Goal: Task Accomplishment & Management: Manage account settings

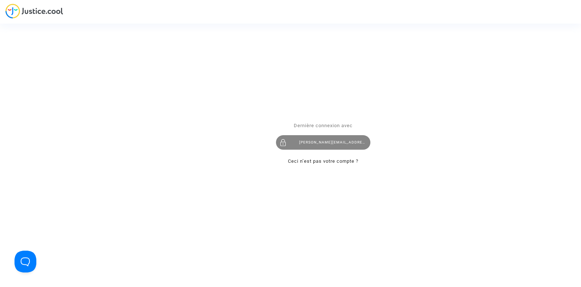
click at [324, 140] on div "tom@pitcher-avocat.fr" at bounding box center [323, 142] width 94 height 15
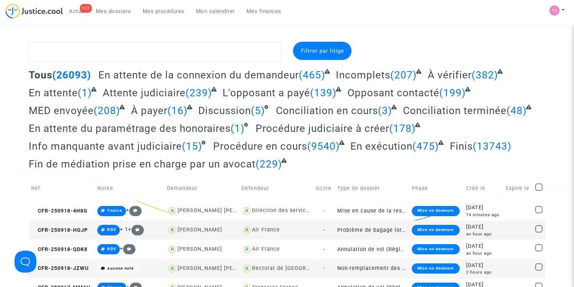
click at [209, 14] on span "Mon calendrier" at bounding box center [215, 11] width 39 height 7
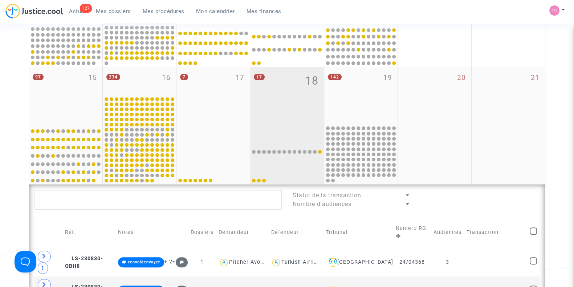
scroll to position [238, 0]
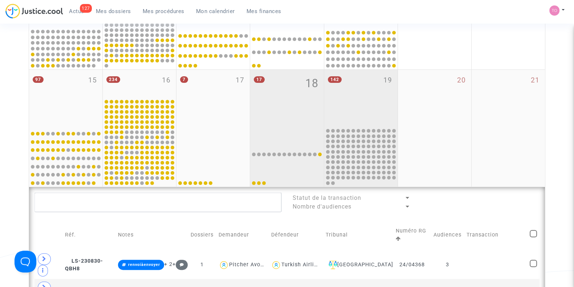
click at [370, 97] on div "142 19" at bounding box center [360, 98] width 73 height 57
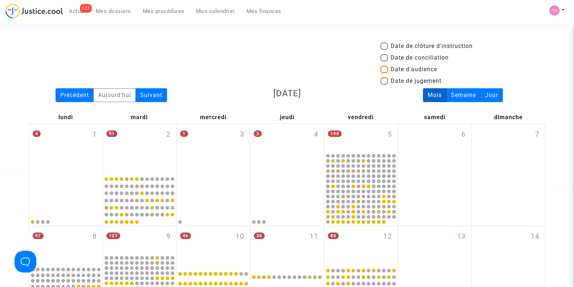
click at [385, 69] on span at bounding box center [383, 69] width 7 height 7
click at [384, 73] on input "Date d'audience" at bounding box center [384, 73] width 0 height 0
checkbox input "true"
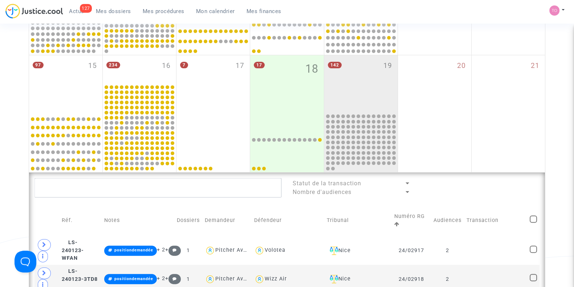
scroll to position [289, 0]
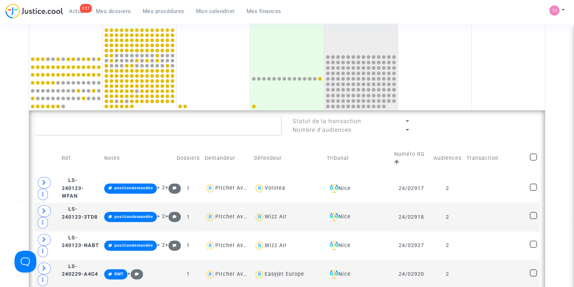
click at [105, 15] on link "Mes dossiers" at bounding box center [113, 11] width 47 height 11
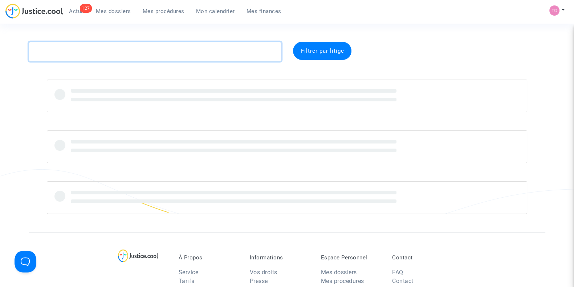
click at [74, 52] on textarea at bounding box center [155, 52] width 253 height 20
paste textarea "GEORGIEVA"
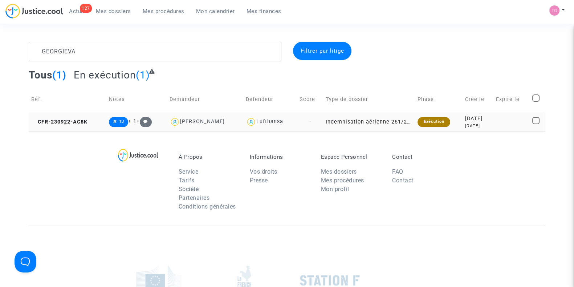
click at [448, 119] on td "Exécution" at bounding box center [439, 121] width 48 height 19
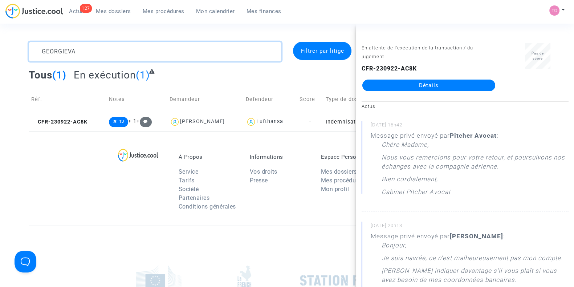
drag, startPoint x: 87, startPoint y: 51, endPoint x: 0, endPoint y: 51, distance: 87.1
click at [0, 51] on div "GEORGIEVA Filtrer par litige Tous (1) En exécution (1) Réf. Notes Demandeur Def…" at bounding box center [287, 87] width 574 height 90
paste textarea "9488"
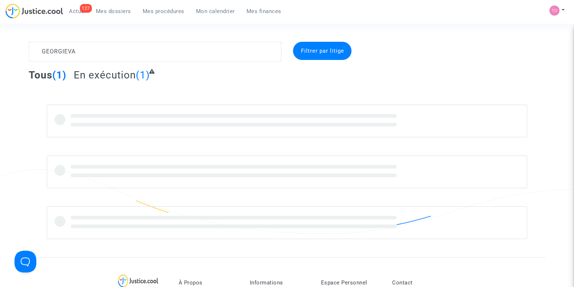
click at [0, 51] on div "GEORGIEVA Filtrer par litige Tous (1) En exécution (1)" at bounding box center [287, 140] width 574 height 197
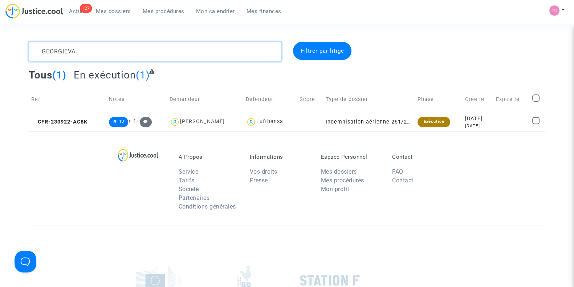
drag, startPoint x: 129, startPoint y: 60, endPoint x: 0, endPoint y: 62, distance: 129.2
click at [0, 62] on div "GEORGIEVA Filtrer par litige Tous (1) En exécution (1) Réf. Notes Demandeur Def…" at bounding box center [287, 87] width 574 height 90
paste textarea "BOISSONNET"
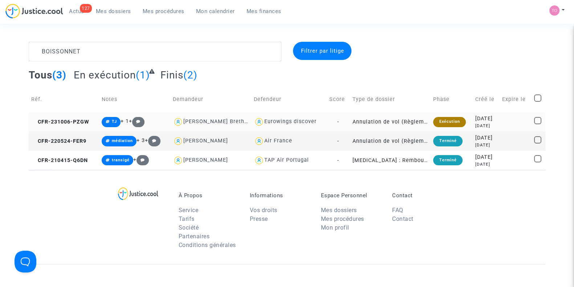
click at [475, 118] on div "2023-10-06" at bounding box center [486, 119] width 22 height 8
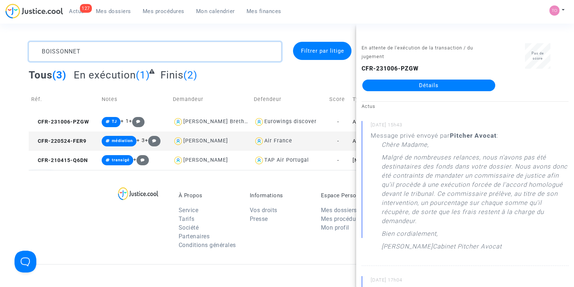
click at [0, 71] on div "BOISSONNET Filtrer par litige Tous (3) En exécution (1) Finis (2) Réf. Notes De…" at bounding box center [287, 106] width 574 height 128
paste textarea "SINGCHAI"
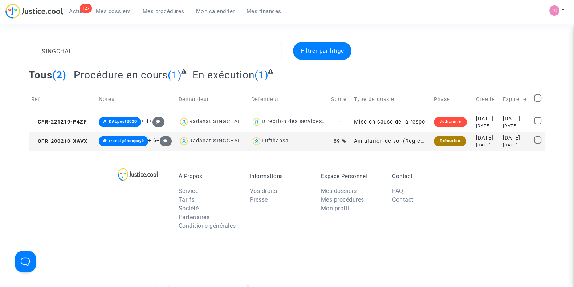
click at [271, 141] on div "Lufthansa" at bounding box center [275, 141] width 27 height 6
type textarea "SINGCHAI @Lufthansa"
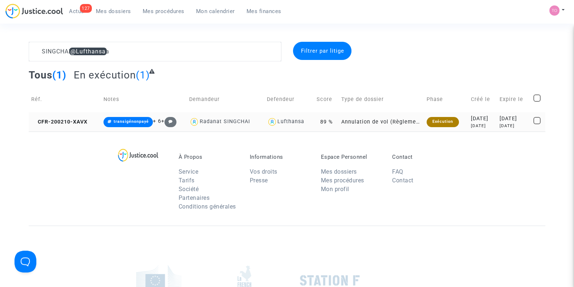
click at [470, 130] on td "2020-02-10 6 years ago" at bounding box center [482, 121] width 29 height 19
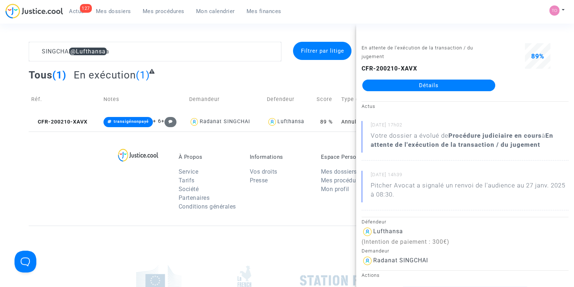
click at [424, 88] on link "Détails" at bounding box center [428, 85] width 133 height 12
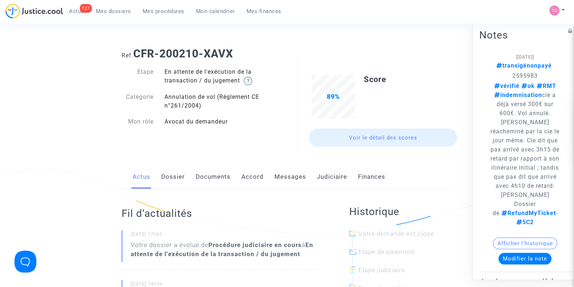
click at [328, 182] on link "Judiciaire" at bounding box center [332, 177] width 30 height 24
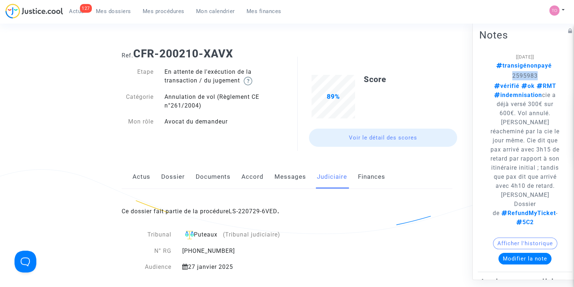
drag, startPoint x: 536, startPoint y: 77, endPoint x: 497, endPoint y: 80, distance: 39.7
click at [497, 80] on p "2595983" at bounding box center [525, 75] width 70 height 9
copy p "2595983"
click at [497, 80] on p "2595983" at bounding box center [525, 75] width 70 height 9
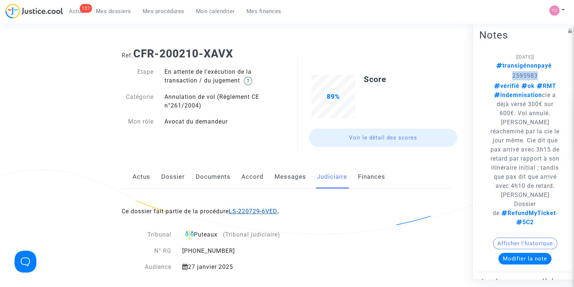
click at [247, 209] on link "LS-220729-6VED" at bounding box center [253, 211] width 49 height 7
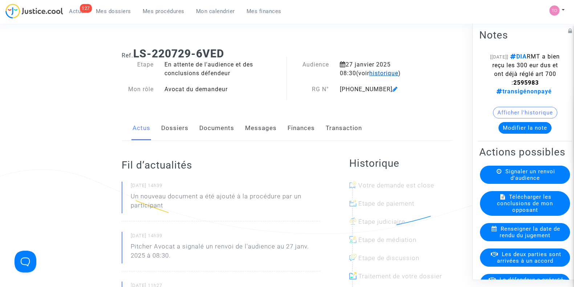
click at [369, 72] on span "historique" at bounding box center [383, 73] width 29 height 7
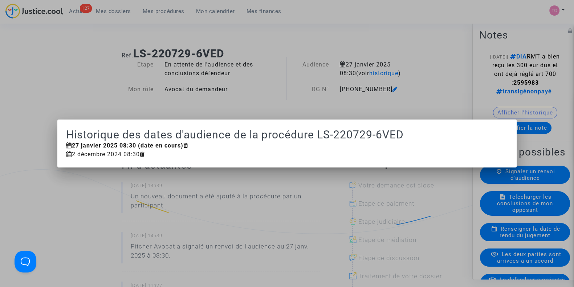
click at [347, 45] on div at bounding box center [287, 143] width 574 height 287
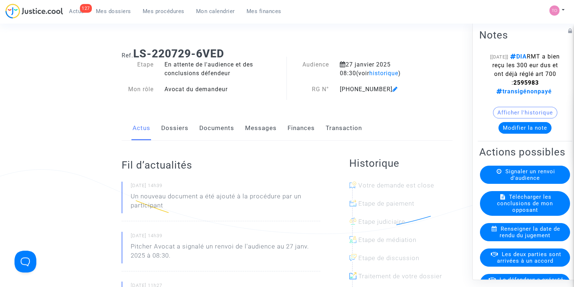
click at [512, 134] on button "Modifier la note" at bounding box center [524, 128] width 53 height 12
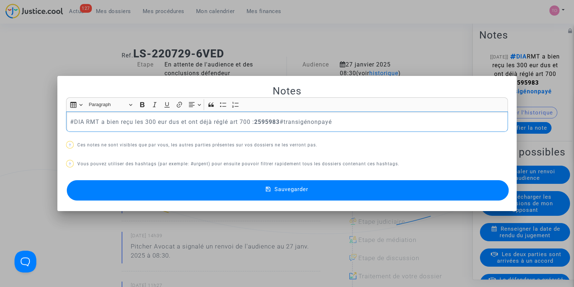
click at [320, 120] on p "#DIA RMT a bien reçu les 300 eur dus et ont déjà réglé art 700 : 2595983 #trans…" at bounding box center [287, 121] width 434 height 9
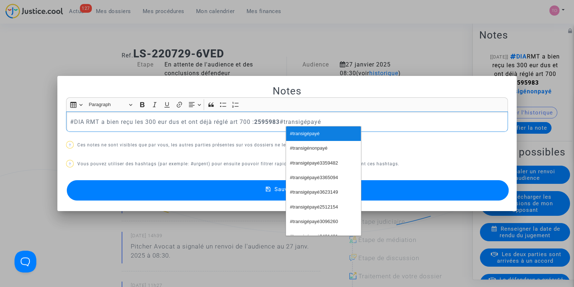
click at [323, 135] on button "#transigépayé" at bounding box center [323, 133] width 75 height 15
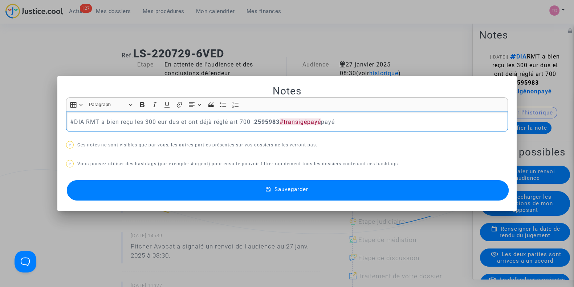
click at [329, 123] on p "#DIA RMT a bien reçu les 300 eur dus et ont déjà réglé art 700 : 2595983 #trans…" at bounding box center [287, 121] width 434 height 9
click at [71, 125] on p "#DIA RMT a bien reçu les 300 eur dus et ont déjà réglé art 700 : 2595983 #trans…" at bounding box center [287, 121] width 434 height 9
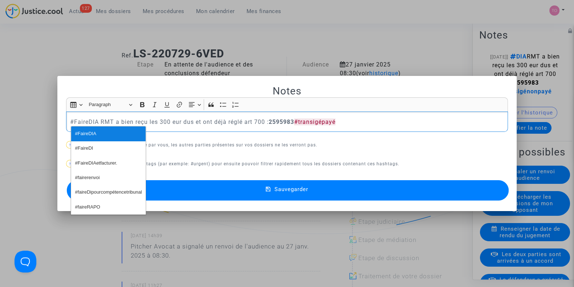
click at [94, 136] on span "#FaireDIA" at bounding box center [85, 133] width 21 height 11
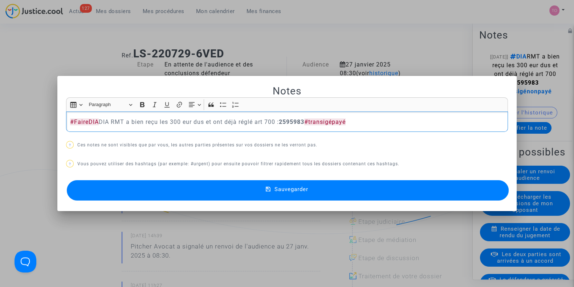
click at [104, 119] on p "#FaireDIA DIA RMT a bien reçu les 300 eur dus et ont déjà réglé art 700 : 25959…" at bounding box center [287, 121] width 434 height 9
click at [104, 119] on p "​​​​​​​ #FaireDIA DIA RMT a bien reçu les 300 eur dus et ont déjà réglé art 700…" at bounding box center [287, 121] width 434 height 9
click at [104, 119] on p "#FaireDIA DIA RMT a bien reçu les 300 eur dus et ont déjà réglé art 700 : 25959…" at bounding box center [287, 121] width 434 height 9
click at [212, 193] on button "Sauvegarder" at bounding box center [288, 190] width 442 height 20
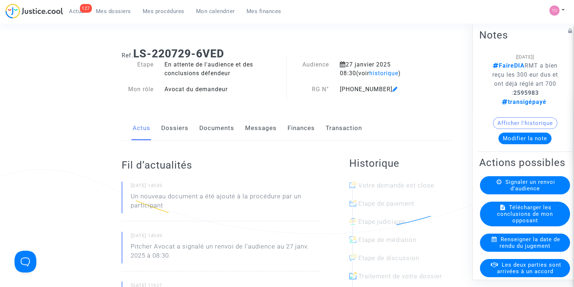
click at [116, 9] on span "Mes dossiers" at bounding box center [113, 11] width 35 height 7
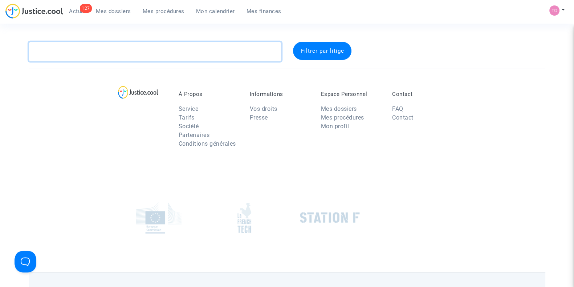
click at [108, 48] on textarea at bounding box center [155, 52] width 253 height 20
paste textarea "THUNUS"
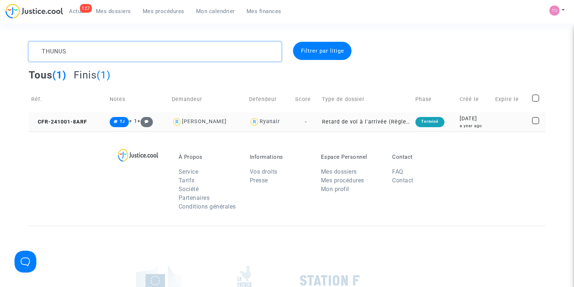
type textarea "THUNUS"
click at [459, 121] on div "2024-10-01" at bounding box center [474, 119] width 30 height 8
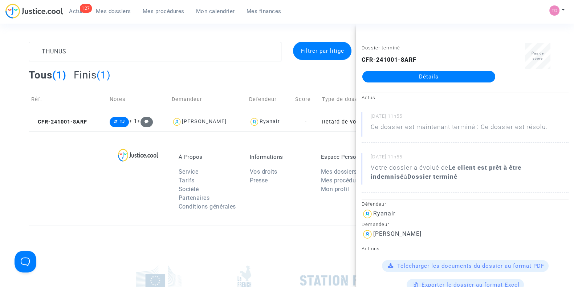
click at [413, 77] on link "Détails" at bounding box center [428, 77] width 133 height 12
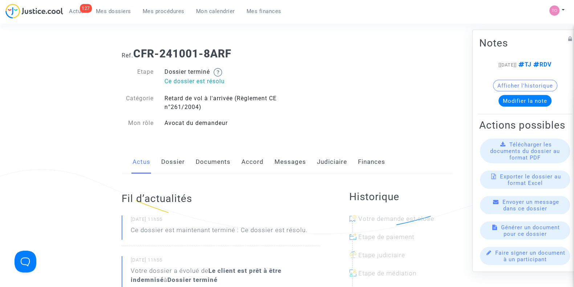
click at [330, 164] on link "Judiciaire" at bounding box center [332, 162] width 30 height 24
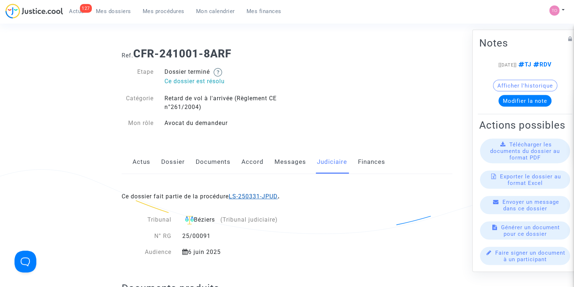
click at [233, 194] on link "LS-250331-JPUD" at bounding box center [253, 196] width 49 height 7
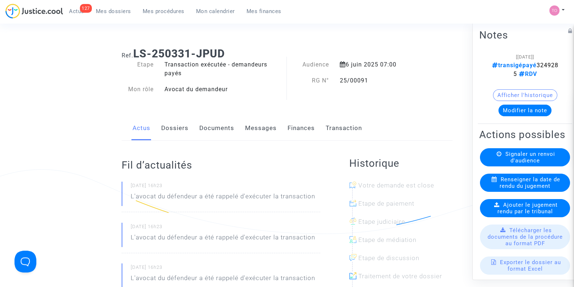
click at [508, 71] on span "transigépayé 3249285 RDV" at bounding box center [525, 70] width 66 height 16
copy span "3249285"
click at [511, 93] on button "Afficher l'historique" at bounding box center [525, 95] width 64 height 12
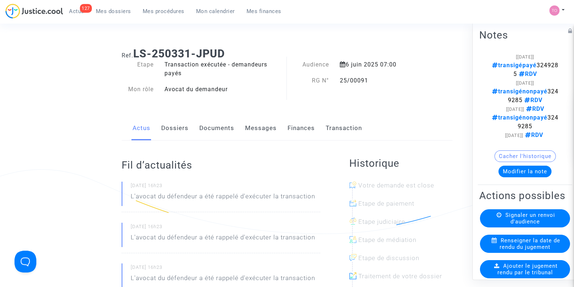
click at [163, 131] on link "Dossiers" at bounding box center [174, 128] width 27 height 24
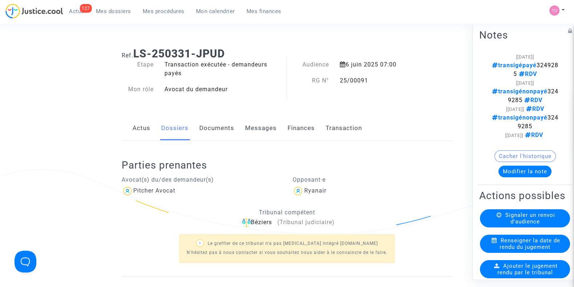
click at [235, 138] on div "Actus Dossiers Documents Messages Finances Transaction" at bounding box center [287, 128] width 331 height 24
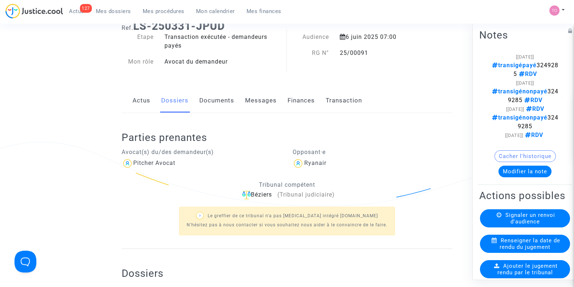
scroll to position [13, 0]
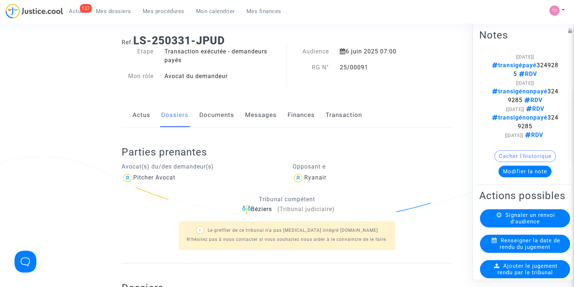
click at [248, 114] on link "Messages" at bounding box center [261, 115] width 32 height 24
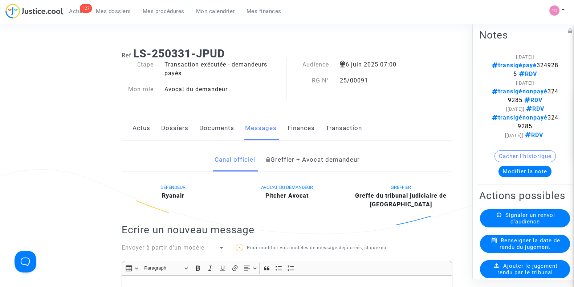
click at [201, 128] on link "Documents" at bounding box center [216, 128] width 35 height 24
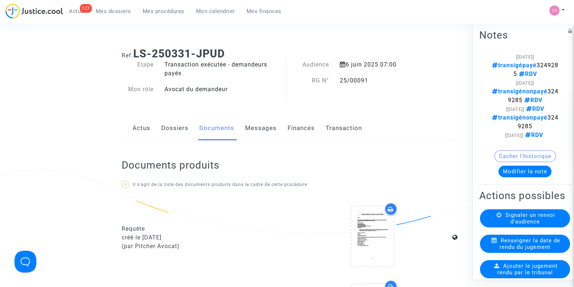
click at [161, 125] on link "Dossiers" at bounding box center [174, 128] width 27 height 24
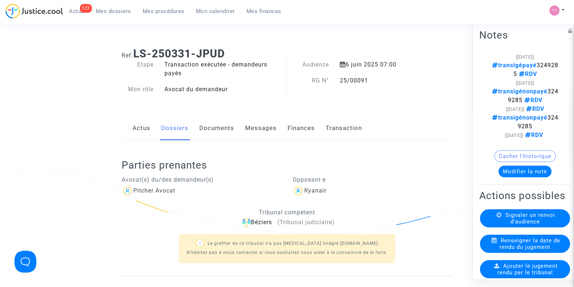
scroll to position [177, 0]
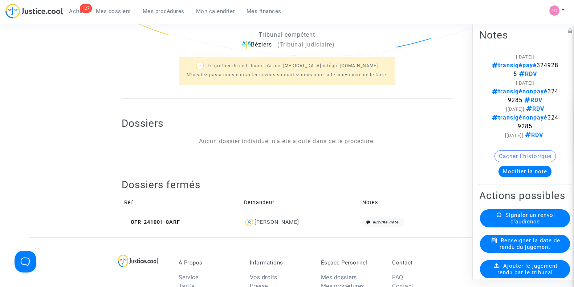
click at [266, 220] on div "Benoit Thunus" at bounding box center [276, 222] width 45 height 6
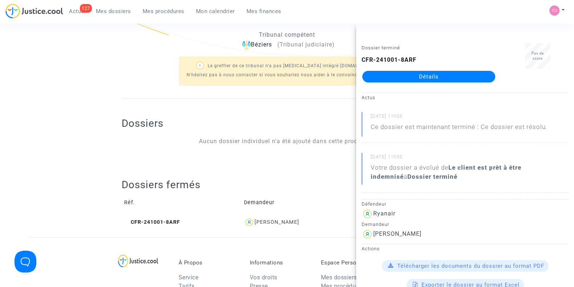
click at [415, 68] on div "CFR-241001-8ARF Détails" at bounding box center [428, 69] width 134 height 27
click at [412, 73] on link "Détails" at bounding box center [428, 77] width 133 height 12
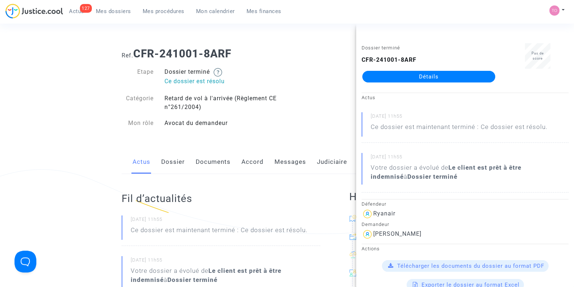
click at [159, 166] on div "Actus Dossier Documents Accord Messages Judiciaire Finances" at bounding box center [287, 162] width 331 height 24
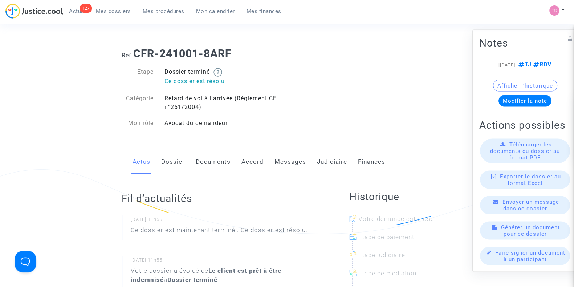
click at [169, 161] on link "Dossier" at bounding box center [173, 162] width 24 height 24
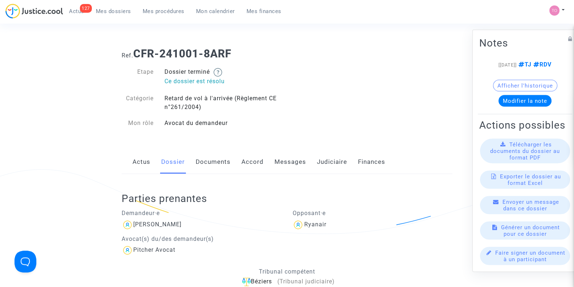
click at [253, 163] on link "Accord" at bounding box center [252, 162] width 22 height 24
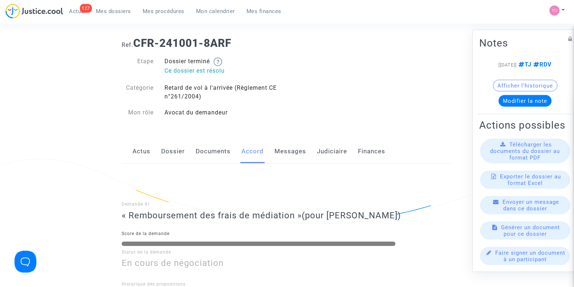
scroll to position [10, 0]
click at [292, 155] on link "Messages" at bounding box center [290, 152] width 32 height 24
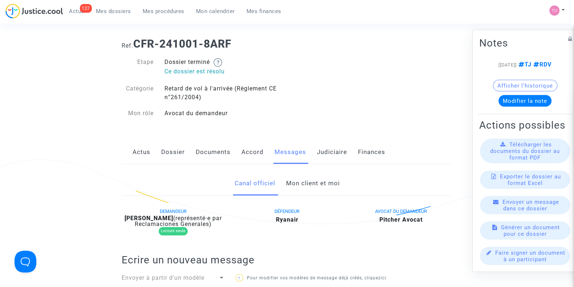
scroll to position [85, 0]
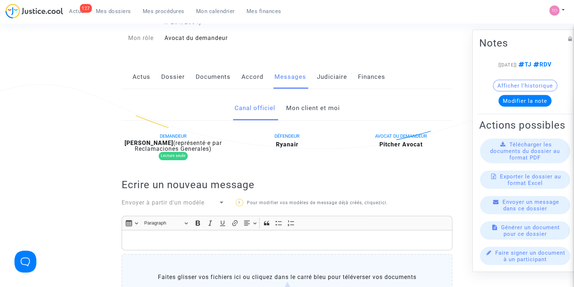
click at [296, 113] on link "Mon client et moi" at bounding box center [313, 108] width 54 height 24
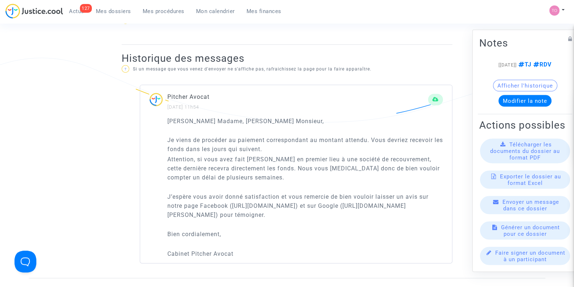
scroll to position [461, 0]
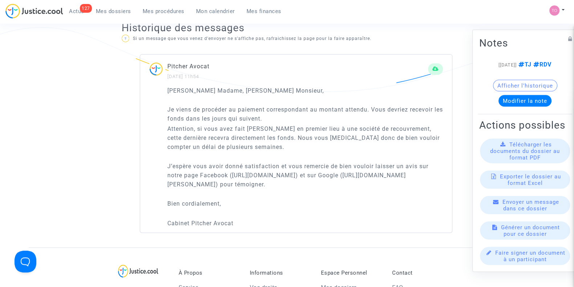
click at [116, 11] on span "Mes dossiers" at bounding box center [113, 11] width 35 height 7
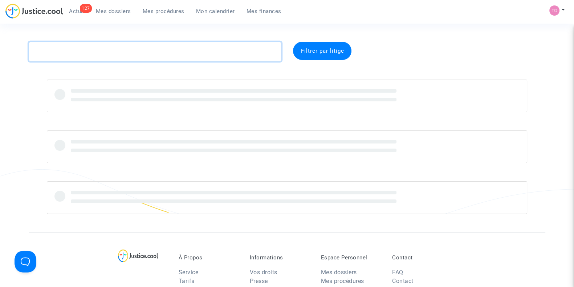
click at [70, 54] on textarea at bounding box center [155, 52] width 253 height 20
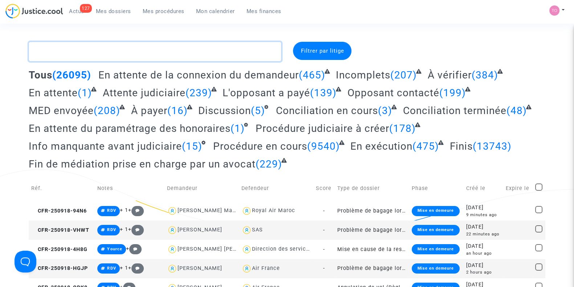
click at [70, 54] on textarea at bounding box center [155, 52] width 253 height 20
click at [56, 54] on textarea at bounding box center [155, 52] width 253 height 20
paste textarea "Zeghiri"
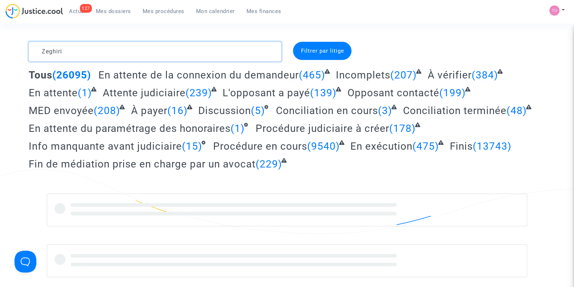
type textarea "Zeghiri"
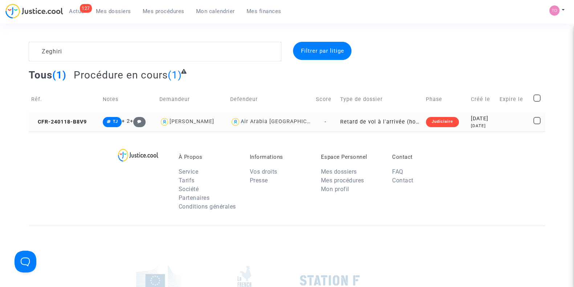
click at [471, 119] on div "2024-01-18" at bounding box center [483, 119] width 24 height 8
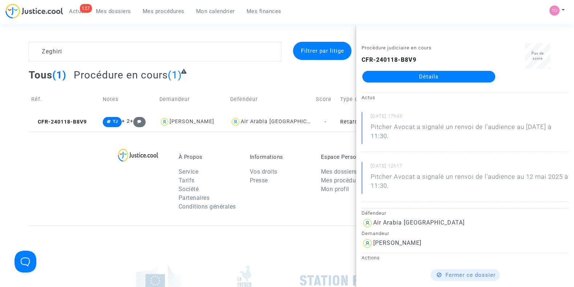
click at [422, 75] on link "Détails" at bounding box center [428, 77] width 133 height 12
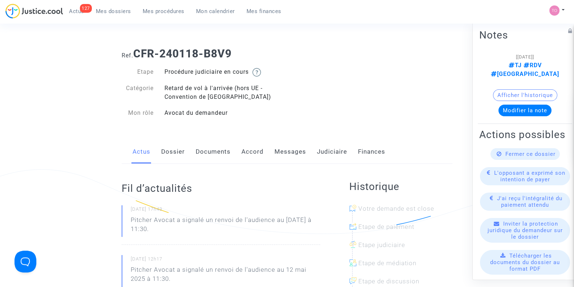
click at [254, 149] on link "Accord" at bounding box center [252, 152] width 22 height 24
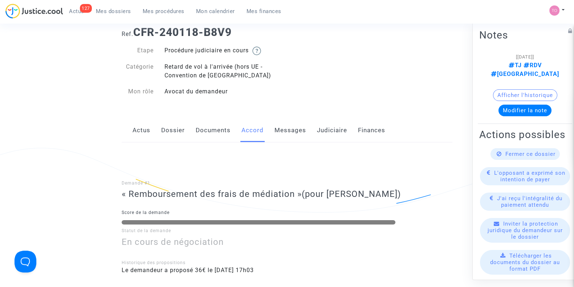
scroll to position [21, 0]
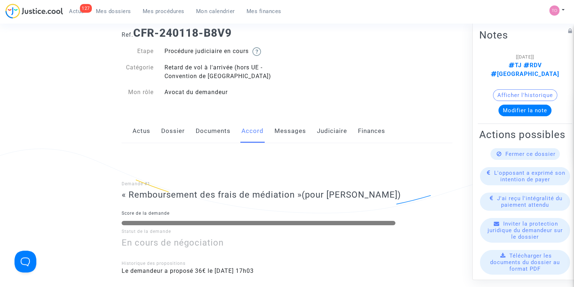
click at [159, 126] on div "Actus Dossier Documents Accord Messages Judiciaire Finances" at bounding box center [287, 131] width 331 height 24
click at [166, 130] on link "Dossier" at bounding box center [173, 131] width 24 height 24
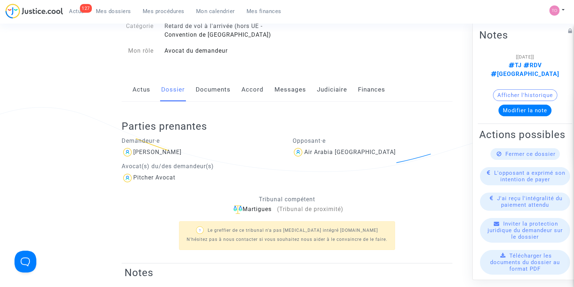
scroll to position [60, 0]
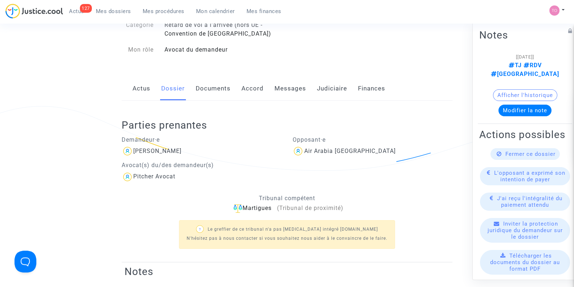
click at [259, 86] on link "Accord" at bounding box center [252, 89] width 22 height 24
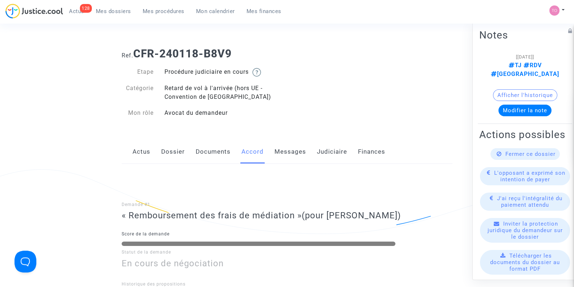
click at [337, 159] on link "Judiciaire" at bounding box center [332, 152] width 30 height 24
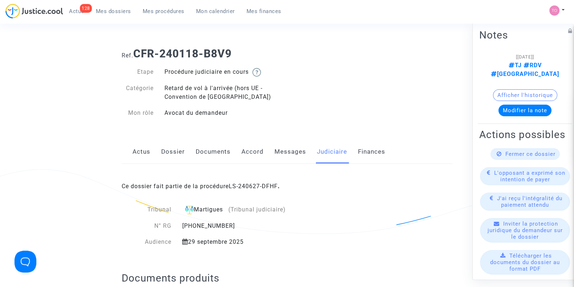
click at [251, 191] on div "Ce dossier fait partie de la procédure LS-240627-DFHF ." at bounding box center [287, 181] width 331 height 34
click at [250, 187] on link "LS-240627-DFHF" at bounding box center [253, 186] width 49 height 7
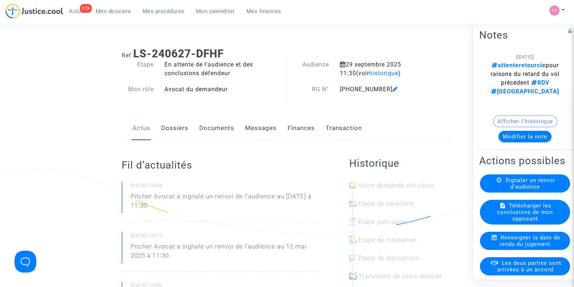
click at [513, 134] on button "Modifier la note" at bounding box center [524, 137] width 53 height 12
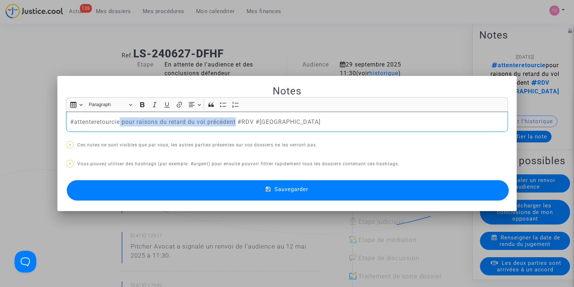
drag, startPoint x: 234, startPoint y: 121, endPoint x: 118, endPoint y: 122, distance: 115.4
click at [118, 122] on p "#attenteretourcie pour raisons du retard du vol précédent #RDV #Montreal" at bounding box center [287, 121] width 434 height 9
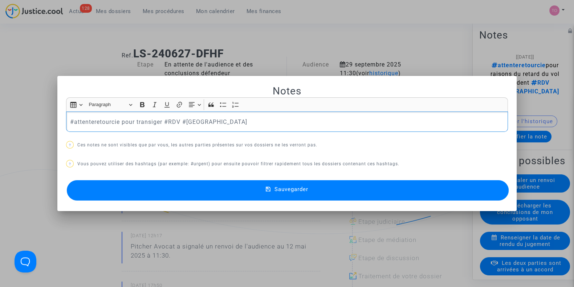
click at [128, 196] on button "Sauvegarder" at bounding box center [288, 190] width 442 height 20
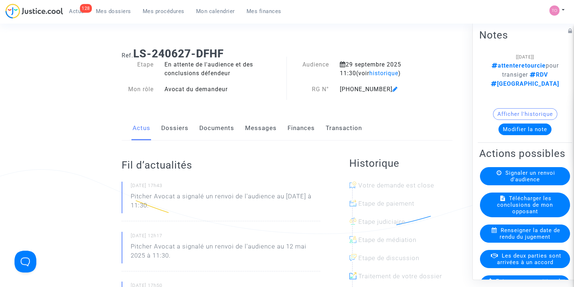
click at [111, 12] on span "Mes dossiers" at bounding box center [113, 11] width 35 height 7
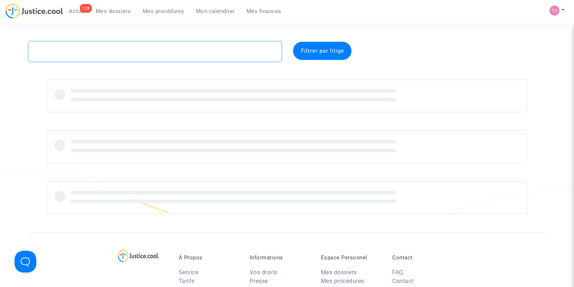
click at [76, 51] on textarea at bounding box center [155, 52] width 253 height 20
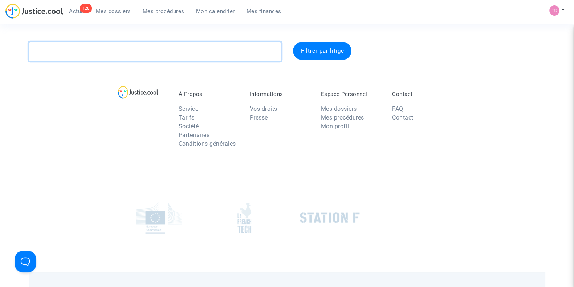
paste textarea "POIRIER"
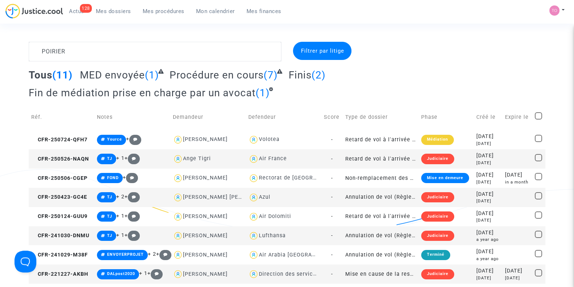
click at [268, 233] on div "Lufthansa" at bounding box center [272, 235] width 27 height 6
type textarea "POIRIER @Lufthansa"
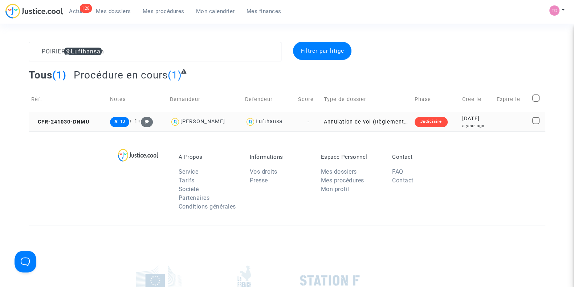
click at [466, 122] on div "2024-10-30" at bounding box center [476, 119] width 29 height 8
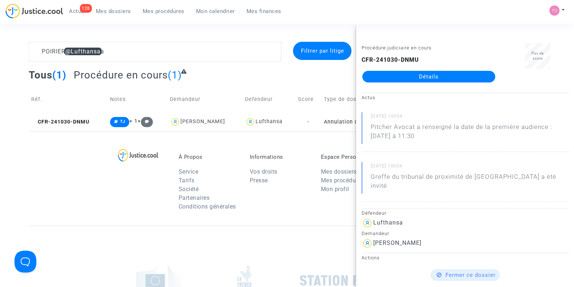
click at [433, 76] on link "Détails" at bounding box center [428, 77] width 133 height 12
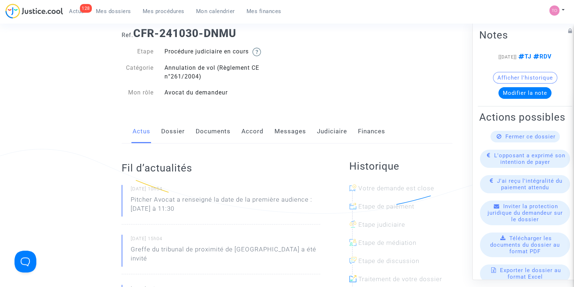
scroll to position [20, 0]
click at [254, 131] on link "Accord" at bounding box center [252, 132] width 22 height 24
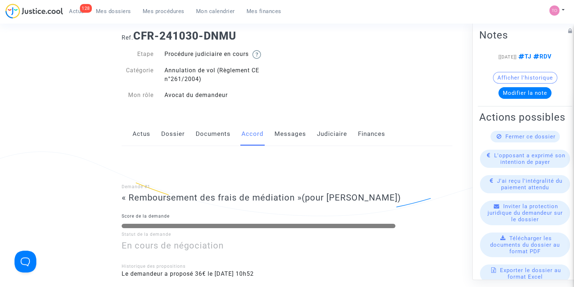
scroll to position [16, 0]
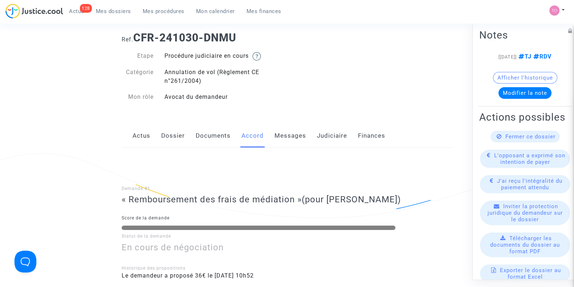
click at [325, 140] on link "Judiciaire" at bounding box center [332, 136] width 30 height 24
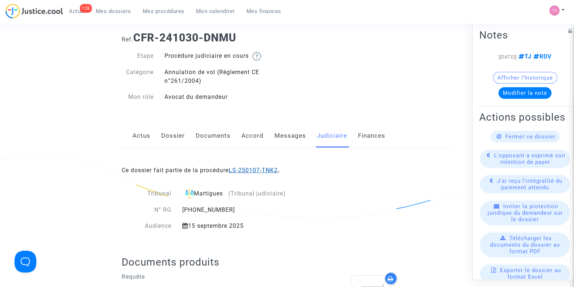
click at [260, 171] on link "LS-250107-TNK2" at bounding box center [253, 170] width 49 height 7
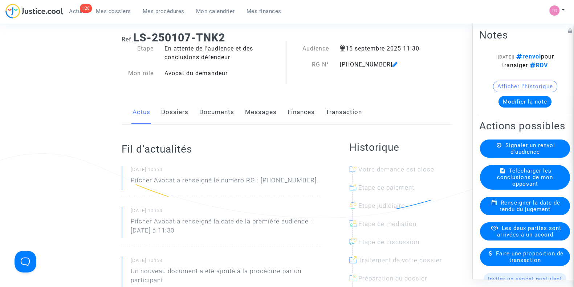
click at [292, 112] on link "Finances" at bounding box center [300, 112] width 27 height 24
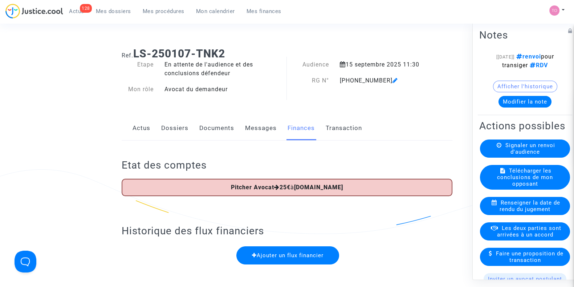
click at [175, 128] on link "Dossiers" at bounding box center [174, 128] width 27 height 24
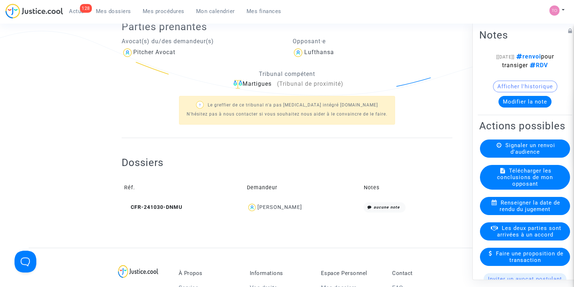
scroll to position [139, 0]
click at [278, 205] on div "Romain Poirier" at bounding box center [279, 206] width 45 height 6
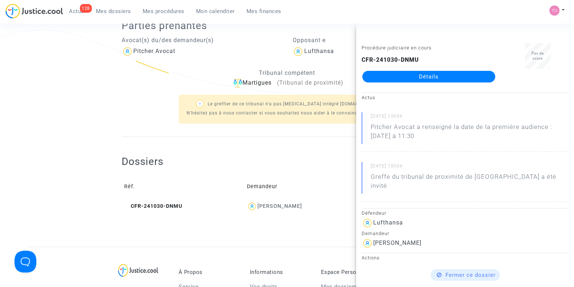
click at [60, 128] on ng-component "Ref. LS-250107-TNK2 Etape En attente de l'audience et des conclusions défendeur…" at bounding box center [287, 74] width 516 height 344
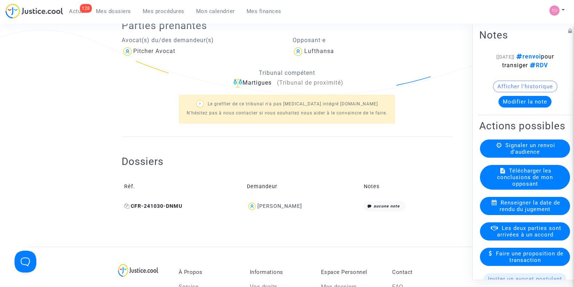
click at [127, 207] on icon at bounding box center [126, 205] width 5 height 5
click at [504, 86] on button "Afficher l'historique" at bounding box center [525, 87] width 64 height 12
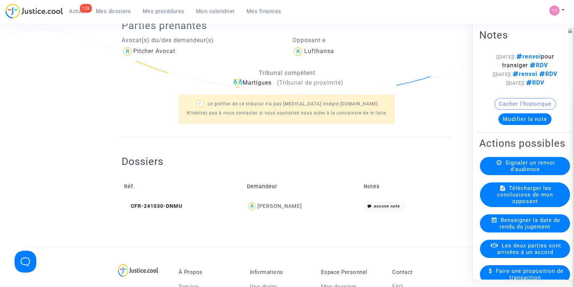
drag, startPoint x: 306, startPoint y: 206, endPoint x: 258, endPoint y: 210, distance: 48.1
click at [258, 210] on div "Romain Poirier" at bounding box center [303, 206] width 112 height 11
copy div "Romain Poirier"
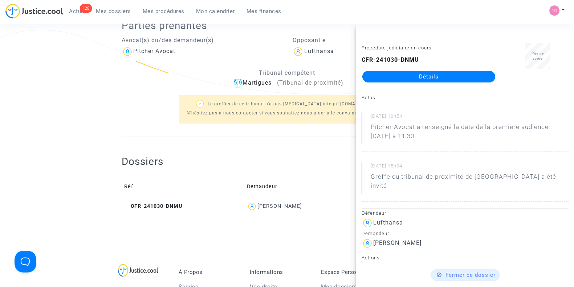
click at [75, 97] on ng-component "Ref. LS-250107-TNK2 Etape En attente de l'audience et des conclusions défendeur…" at bounding box center [287, 74] width 516 height 344
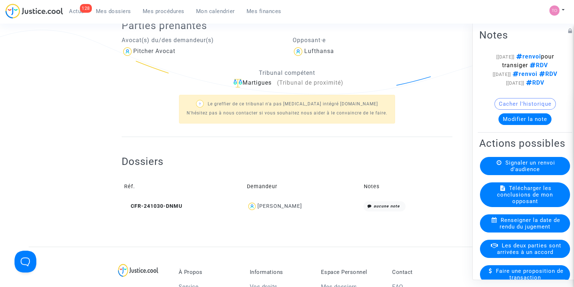
scroll to position [0, 0]
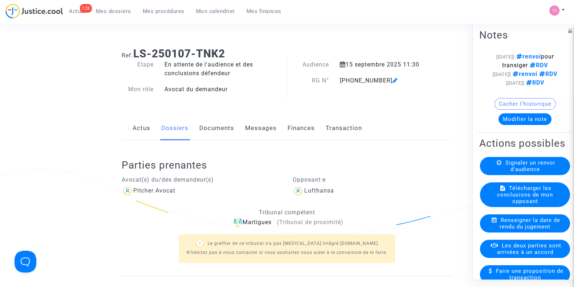
click at [504, 122] on button "Modifier la note" at bounding box center [524, 119] width 53 height 12
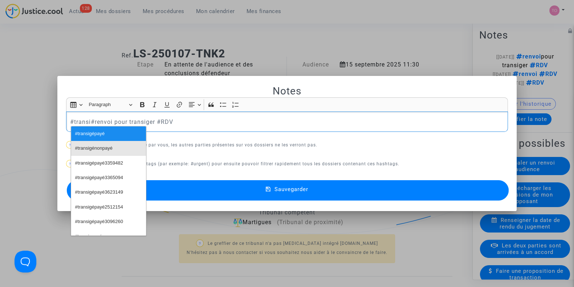
click at [110, 151] on span "#transigénonpayé" at bounding box center [93, 148] width 37 height 11
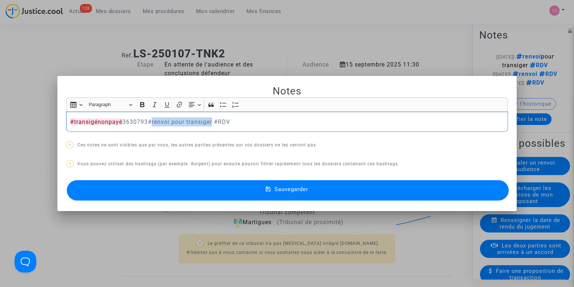
drag, startPoint x: 145, startPoint y: 120, endPoint x: 209, endPoint y: 120, distance: 63.5
click at [209, 120] on p "#transigénonpayé 3630793#renvoi pour transiger #RDV" at bounding box center [287, 121] width 434 height 9
click at [178, 192] on button "Sauvegarder" at bounding box center [288, 190] width 442 height 20
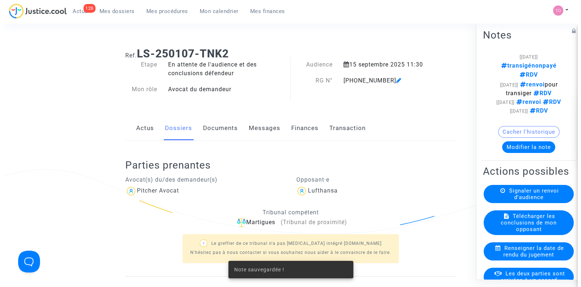
scroll to position [50, 0]
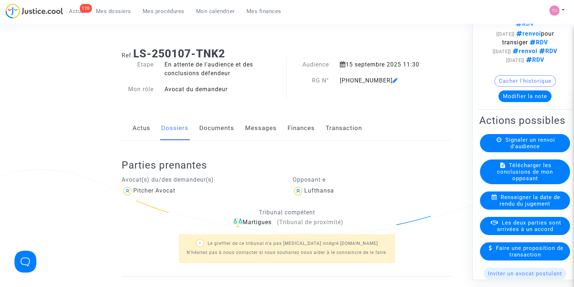
drag, startPoint x: 497, startPoint y: 235, endPoint x: 507, endPoint y: 233, distance: 9.5
click at [507, 233] on span "Les deux parties sont arrivées à un accord" at bounding box center [529, 226] width 64 height 13
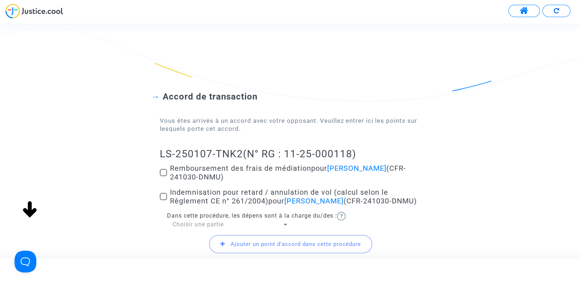
click at [159, 172] on div "Accord de transaction Vous êtes arrivés à un accord avec votre opposant. Veuill…" at bounding box center [290, 168] width 581 height 212
click at [163, 173] on span at bounding box center [163, 172] width 7 height 7
click at [163, 176] on input "Remboursement des frais de médiation pour Romain Poirier (CFR-241030-DNMU)" at bounding box center [163, 176] width 0 height 0
checkbox input "true"
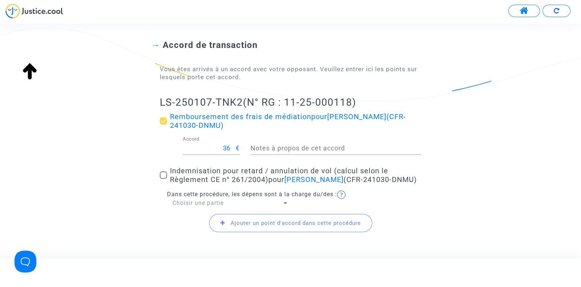
scroll to position [58, 0]
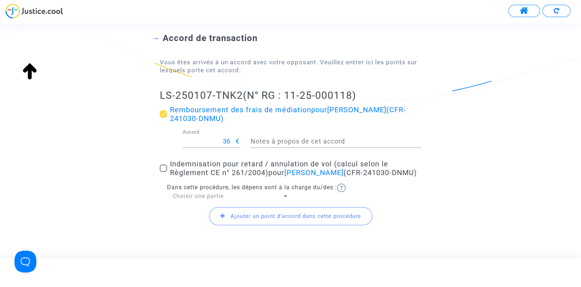
click at [166, 167] on span at bounding box center [163, 167] width 7 height 7
click at [163, 172] on input "Indemnisation pour retard / annulation de vol (calcul selon le Règlement CE n° …" at bounding box center [163, 172] width 0 height 0
checkbox input "true"
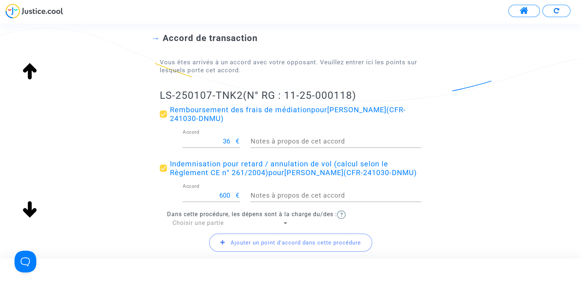
click at [243, 244] on span "Ajouter un point d'accord dans cette procédure" at bounding box center [295, 242] width 130 height 7
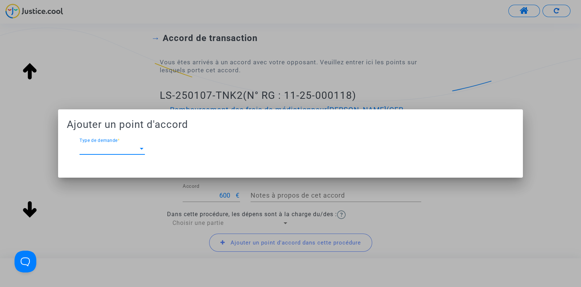
click at [111, 150] on span "Type de demande" at bounding box center [108, 148] width 59 height 7
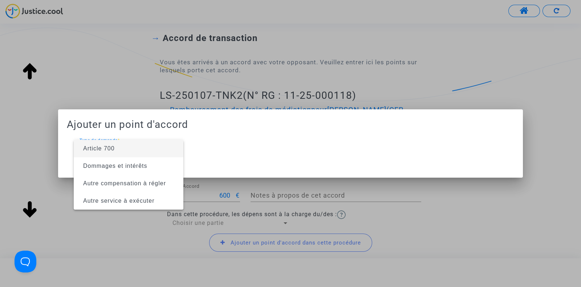
click at [105, 152] on span "Article 700" at bounding box center [128, 148] width 98 height 17
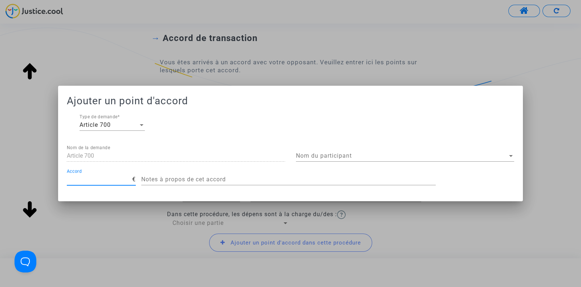
click at [93, 179] on input "Accord" at bounding box center [99, 179] width 65 height 7
type input "200"
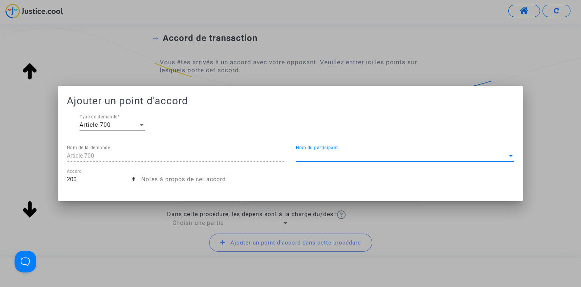
click at [316, 154] on span "Nom du participant" at bounding box center [402, 155] width 212 height 7
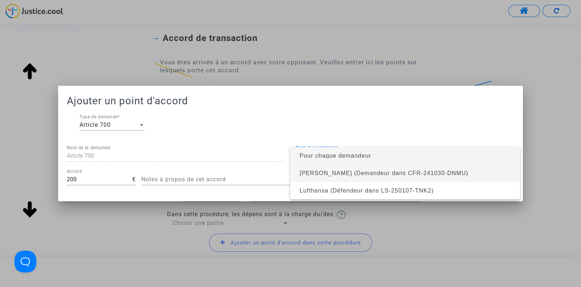
click at [315, 169] on span "Romain Poirier (Demandeur dans CFR-241030-DNMU)" at bounding box center [405, 172] width 218 height 17
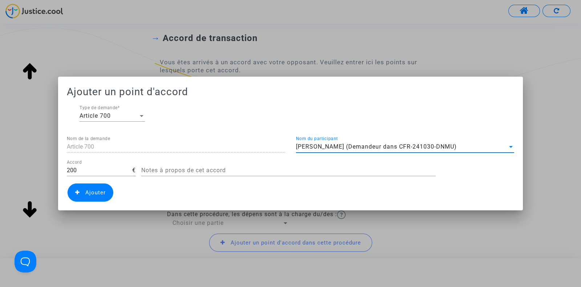
click at [89, 192] on span "Ajouter" at bounding box center [95, 192] width 20 height 7
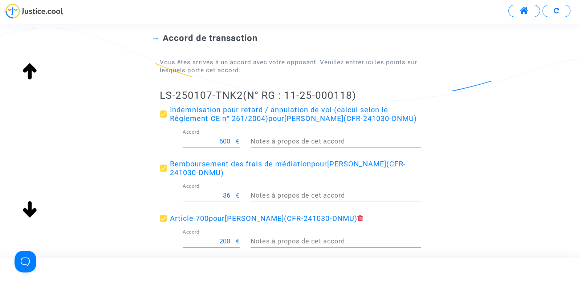
scroll to position [159, 0]
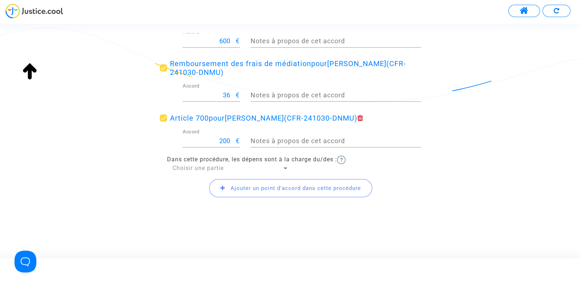
click at [187, 164] on div "Choisir une partie" at bounding box center [227, 168] width 110 height 8
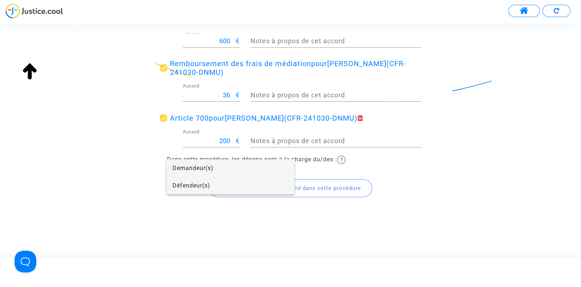
click at [200, 186] on span "Défendeur(s)" at bounding box center [230, 185] width 116 height 17
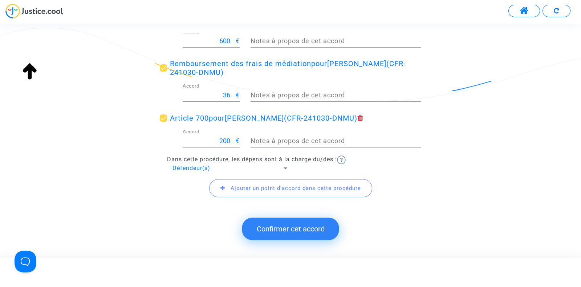
click at [279, 236] on button "Confirmer cet accord" at bounding box center [290, 228] width 97 height 22
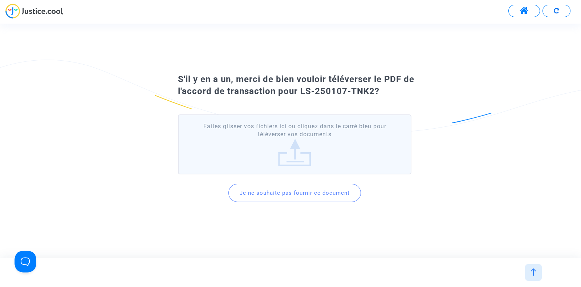
click at [272, 198] on button "Je ne souhaite pas fournir ce document" at bounding box center [294, 193] width 132 height 18
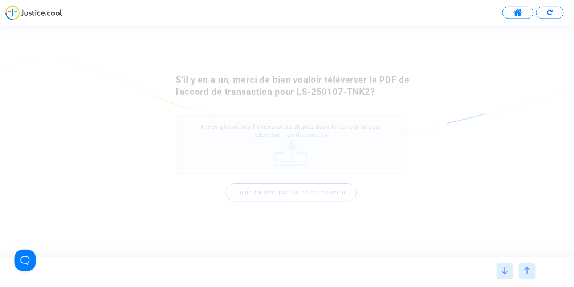
scroll to position [0, 0]
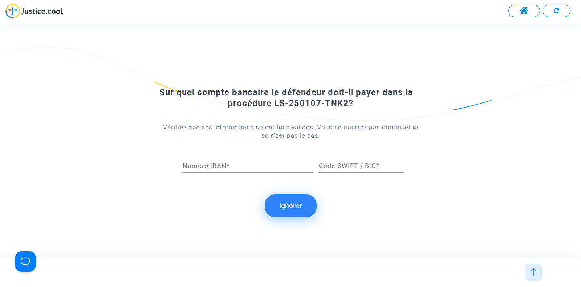
click at [298, 202] on button "Ignorer" at bounding box center [291, 205] width 52 height 22
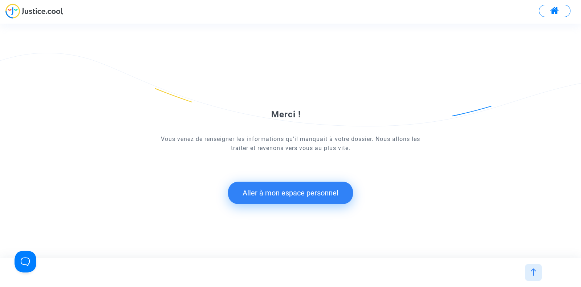
click at [292, 189] on button "Aller à mon espace personnel" at bounding box center [290, 192] width 125 height 22
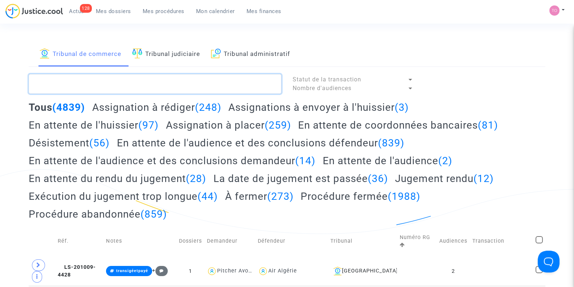
click at [88, 91] on textarea at bounding box center [155, 84] width 253 height 20
paste textarea "Lebreton"
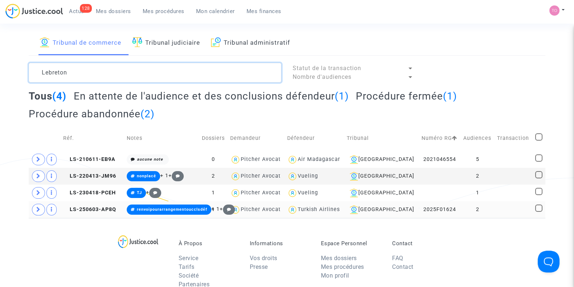
scroll to position [12, 0]
click at [321, 209] on div "Turkish Airlines" at bounding box center [319, 209] width 42 height 6
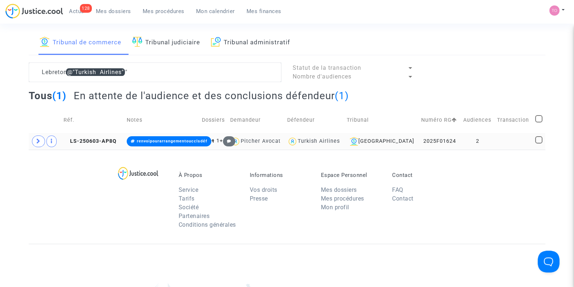
click at [487, 144] on td "2" at bounding box center [477, 141] width 34 height 17
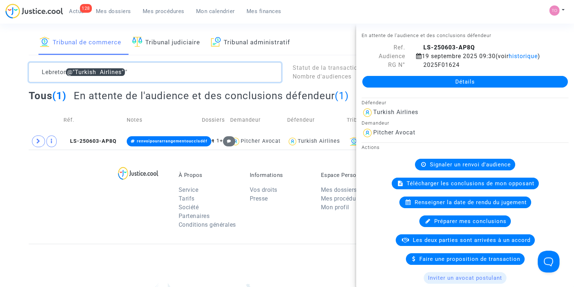
drag, startPoint x: 143, startPoint y: 68, endPoint x: 7, endPoint y: 67, distance: 136.1
click at [7, 67] on div "Tribunal de commerce Tribunal judiciaire Tribunal administratif Lebreton @"Turk…" at bounding box center [287, 89] width 574 height 119
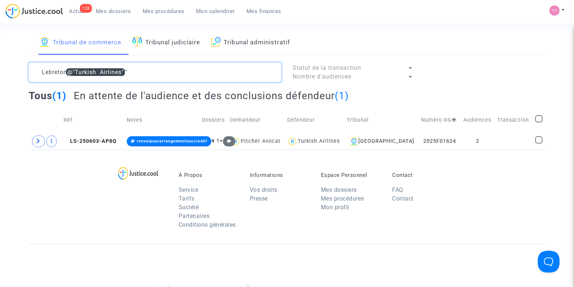
paste textarea "Faucher"
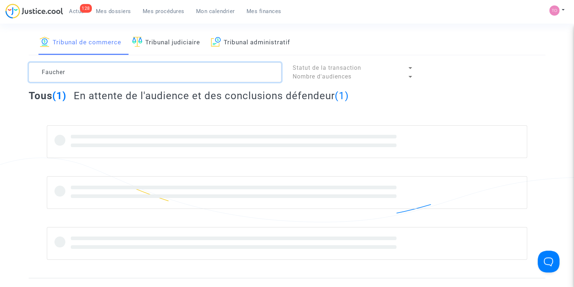
type textarea "Faucher"
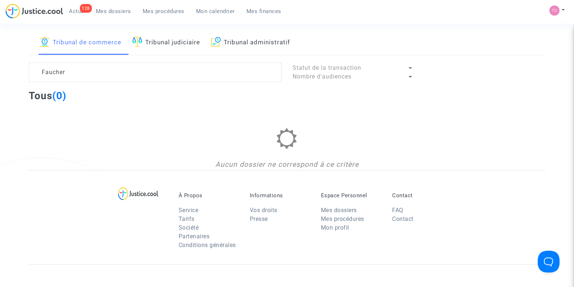
click at [154, 41] on link "Tribunal judiciaire" at bounding box center [166, 42] width 68 height 25
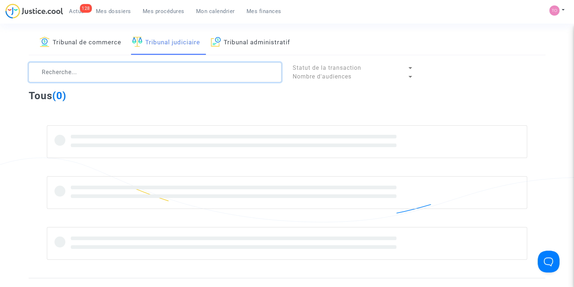
click at [71, 74] on textarea at bounding box center [155, 72] width 253 height 20
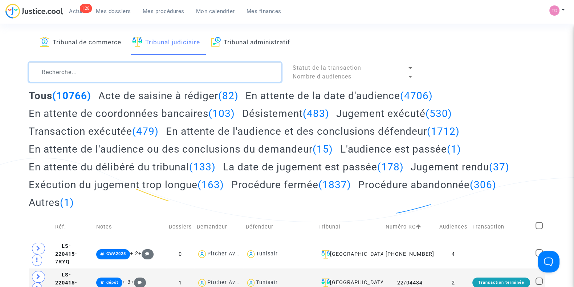
paste textarea "Faucher"
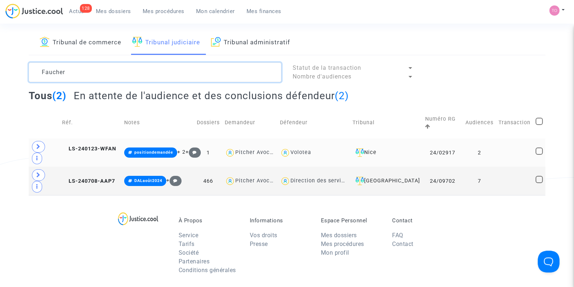
type textarea "Faucher"
click at [406, 148] on div "Nice" at bounding box center [385, 152] width 67 height 9
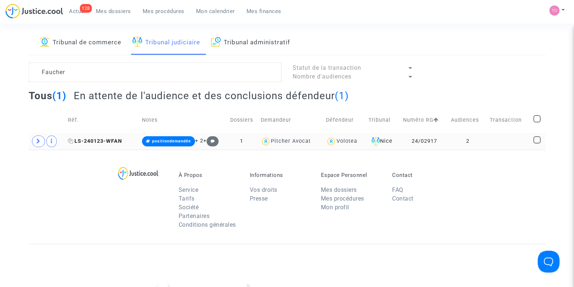
click at [103, 140] on span "LS-240123-WFAN" at bounding box center [95, 141] width 54 height 6
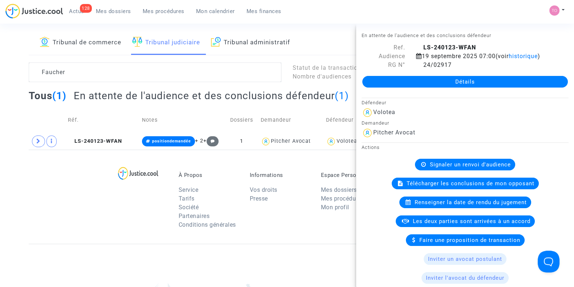
click at [410, 87] on link "Détails" at bounding box center [464, 82] width 205 height 12
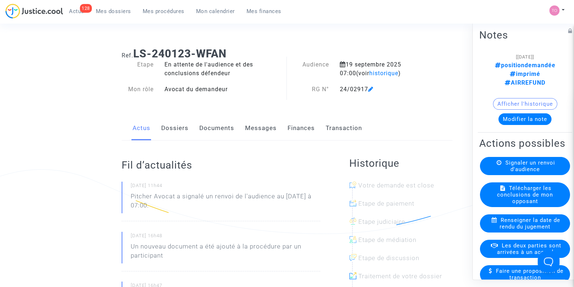
click at [517, 113] on button "Modifier la note" at bounding box center [524, 119] width 53 height 12
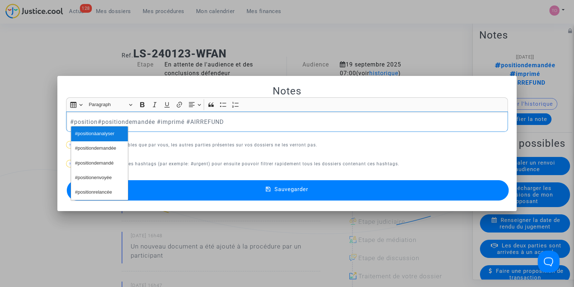
click at [107, 135] on span "#positionàanalyser" at bounding box center [94, 133] width 39 height 11
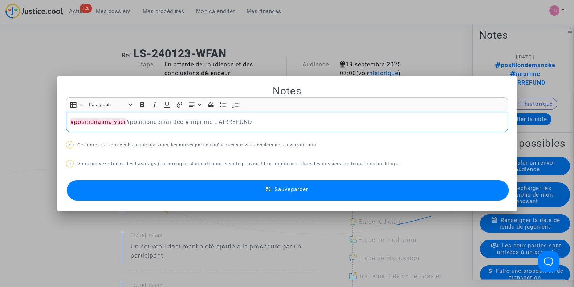
click at [178, 117] on p "#positionàanalyser #positiondemandée #imprimé #AIRREFUND" at bounding box center [287, 121] width 434 height 9
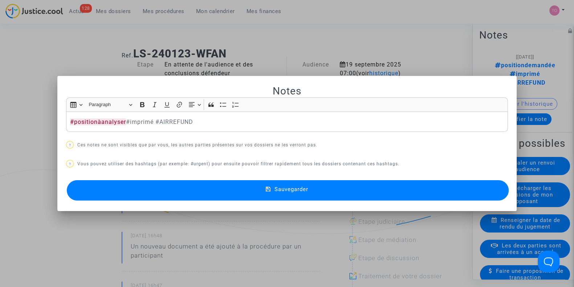
click at [156, 186] on button "Sauvegarder" at bounding box center [288, 190] width 442 height 20
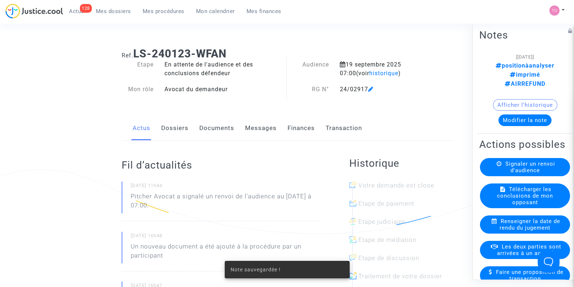
click at [213, 132] on link "Documents" at bounding box center [216, 128] width 35 height 24
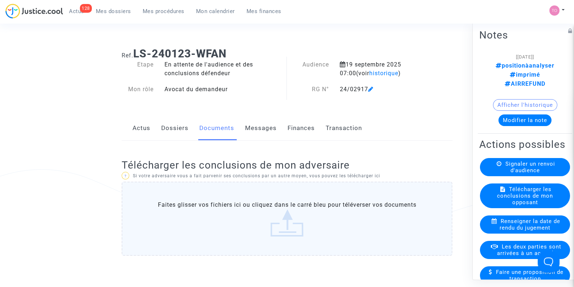
click at [176, 134] on link "Dossiers" at bounding box center [174, 128] width 27 height 24
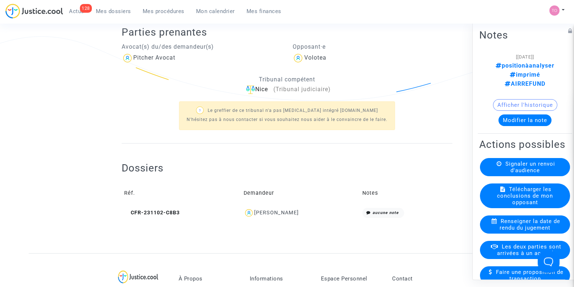
scroll to position [147, 0]
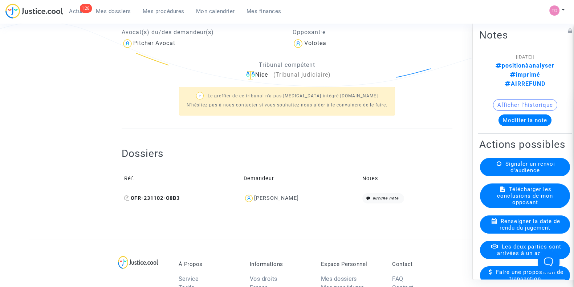
click at [126, 195] on icon at bounding box center [126, 197] width 5 height 5
drag, startPoint x: 310, startPoint y: 198, endPoint x: 256, endPoint y: 198, distance: 54.4
click at [256, 198] on div "Jordan Faucher" at bounding box center [300, 198] width 114 height 11
copy div "Jordan Faucher"
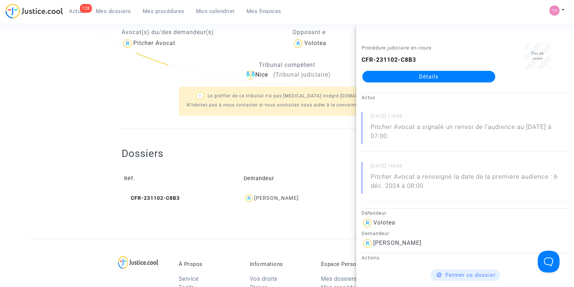
click at [59, 155] on ng-component "Ref. LS-240123-WFAN Etape En attente de l'audience et des conclusions défendeur…" at bounding box center [287, 66] width 516 height 344
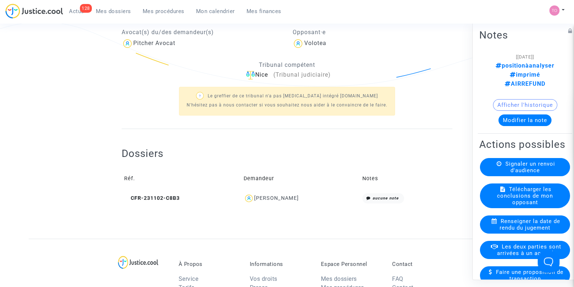
click at [495, 99] on button "Afficher l'historique" at bounding box center [525, 105] width 64 height 12
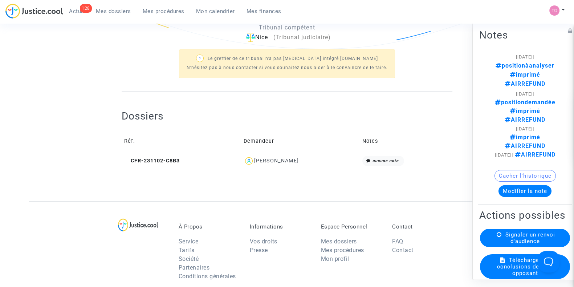
scroll to position [190, 0]
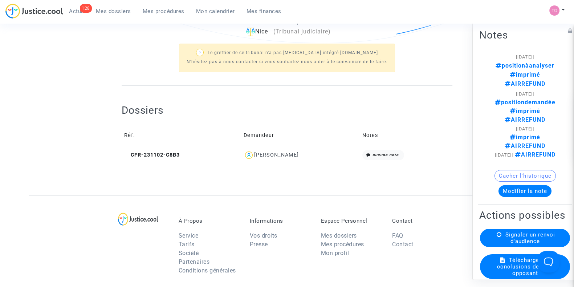
click at [278, 153] on div "Jordan Faucher" at bounding box center [276, 155] width 45 height 6
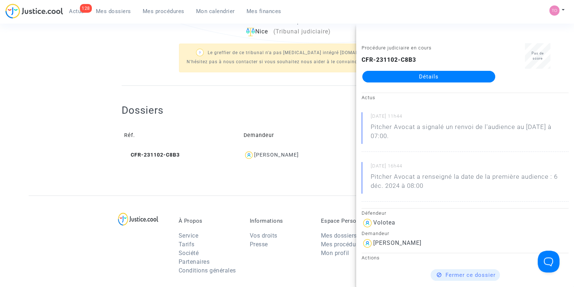
click at [405, 74] on link "Détails" at bounding box center [428, 77] width 133 height 12
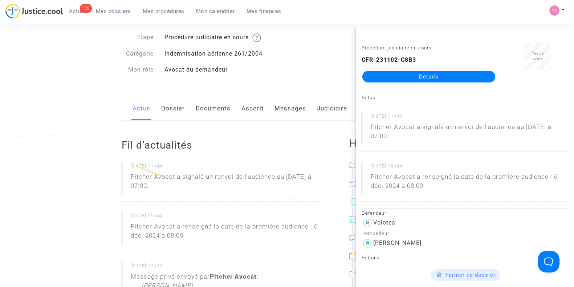
scroll to position [33, 0]
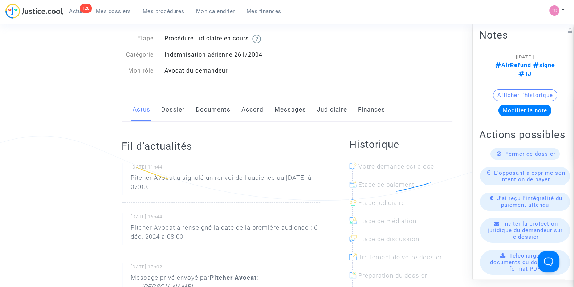
click at [156, 111] on div "Actus Dossier Documents Accord Messages Judiciaire Finances" at bounding box center [287, 110] width 331 height 24
click at [171, 112] on link "Dossier" at bounding box center [173, 110] width 24 height 24
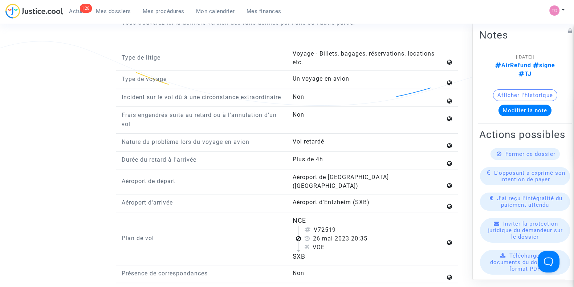
scroll to position [823, 0]
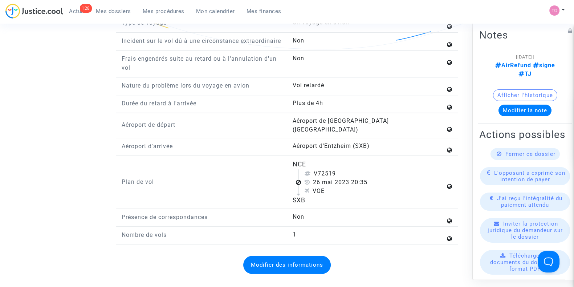
drag, startPoint x: 288, startPoint y: 168, endPoint x: 321, endPoint y: 190, distance: 40.1
click at [321, 190] on div "NCE V72519 26 mai 2023 20:35 VOE SXB" at bounding box center [372, 181] width 171 height 45
drag, startPoint x: 294, startPoint y: 164, endPoint x: 328, endPoint y: 201, distance: 50.8
click at [328, 201] on flight-plan "NCE V72519 26 mai 2023 20:35 VOE SXB" at bounding box center [368, 181] width 153 height 45
copy flight-plan "NCE V72519 26 mai 2023 20:35 VOE SXB"
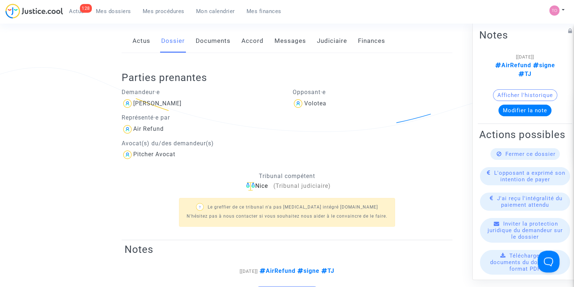
scroll to position [78, 0]
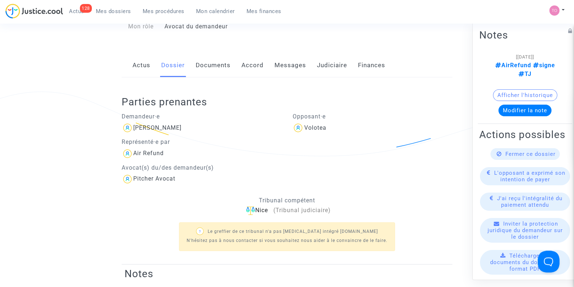
click at [212, 71] on link "Documents" at bounding box center [213, 65] width 35 height 24
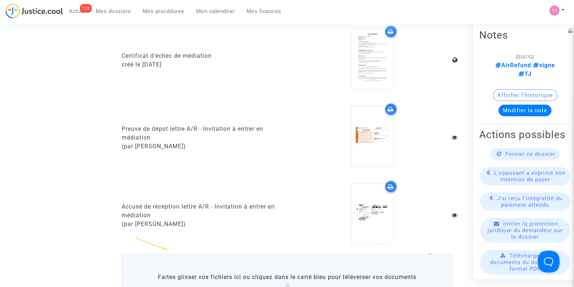
scroll to position [614, 0]
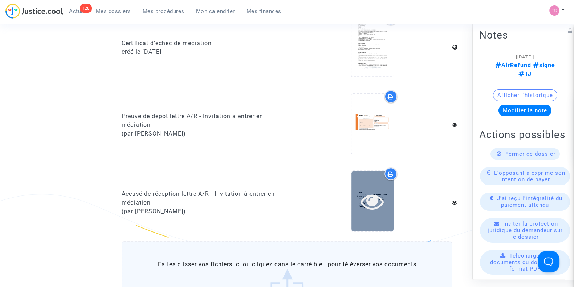
click at [376, 189] on icon at bounding box center [372, 200] width 24 height 23
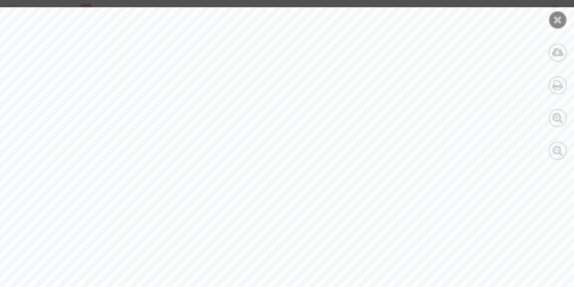
click at [554, 13] on div at bounding box center [557, 20] width 18 height 18
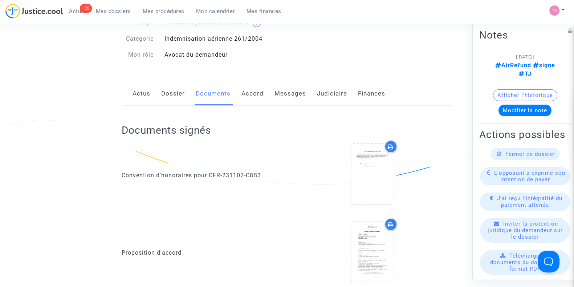
scroll to position [17, 0]
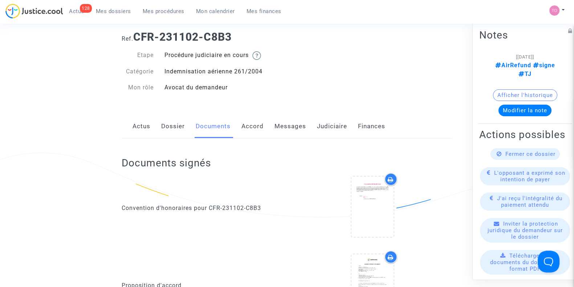
click at [170, 118] on link "Dossier" at bounding box center [173, 126] width 24 height 24
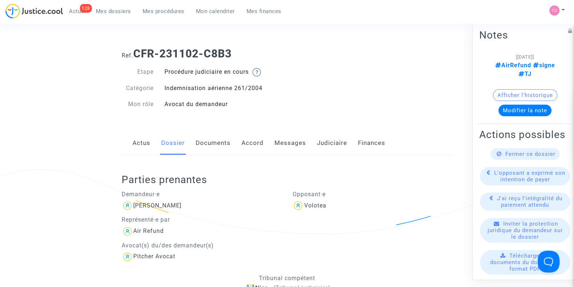
click at [515, 91] on button "Afficher l'historique" at bounding box center [525, 95] width 64 height 12
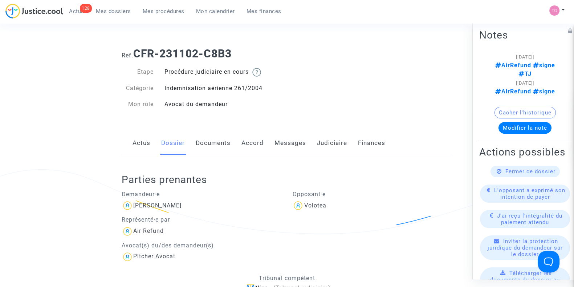
click at [298, 142] on link "Messages" at bounding box center [290, 143] width 32 height 24
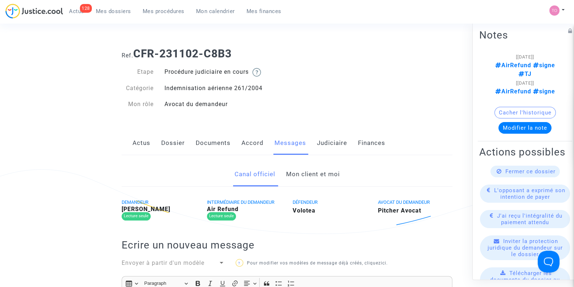
click at [313, 177] on link "Mon client et moi" at bounding box center [313, 174] width 54 height 24
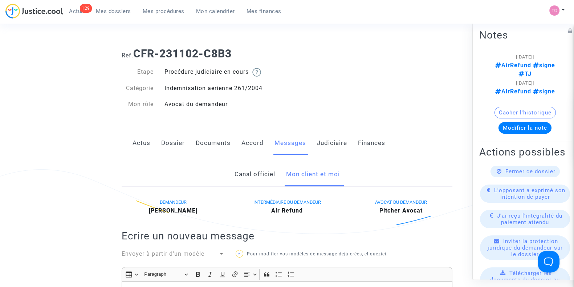
click at [111, 15] on link "Mes dossiers" at bounding box center [113, 11] width 47 height 11
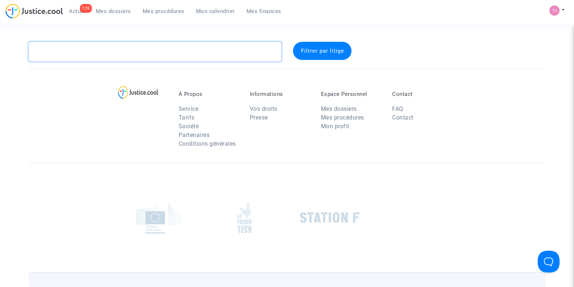
click at [103, 52] on textarea at bounding box center [155, 52] width 253 height 20
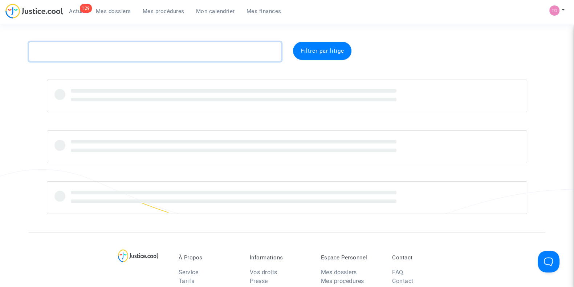
paste textarea "Lebreton"
type textarea "Lebreton"
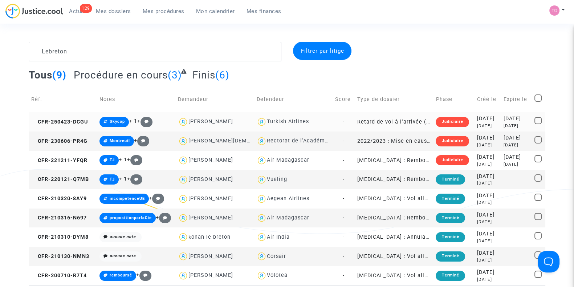
click at [477, 122] on div "2025-04-23" at bounding box center [487, 119] width 21 height 8
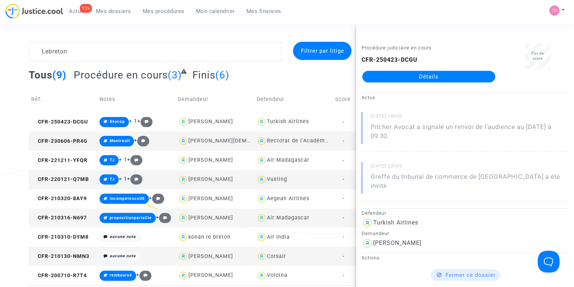
click at [415, 73] on link "Détails" at bounding box center [428, 77] width 133 height 12
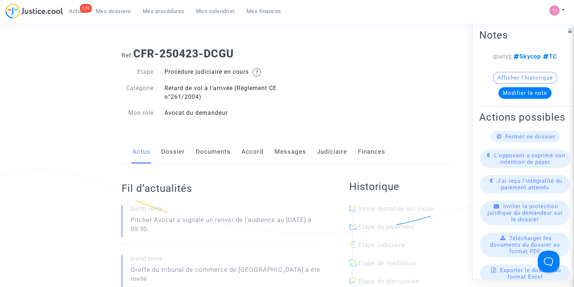
click at [507, 99] on button "Modifier la note" at bounding box center [524, 93] width 53 height 12
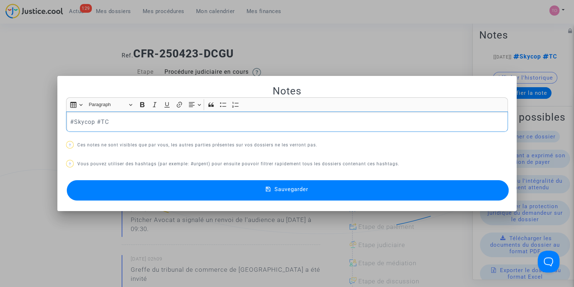
click at [80, 122] on p "#Skycop #TC" at bounding box center [287, 121] width 434 height 9
click at [70, 119] on p "#Skycop #TC" at bounding box center [287, 121] width 434 height 9
click at [134, 188] on button "Sauvegarder" at bounding box center [288, 190] width 442 height 20
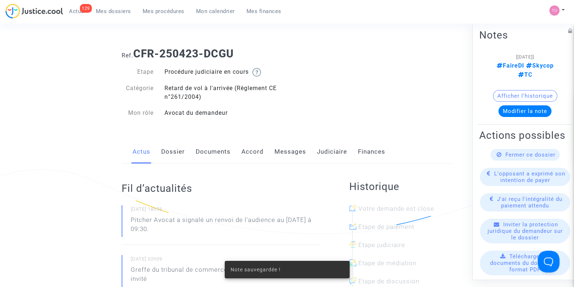
click at [174, 149] on link "Dossier" at bounding box center [173, 152] width 24 height 24
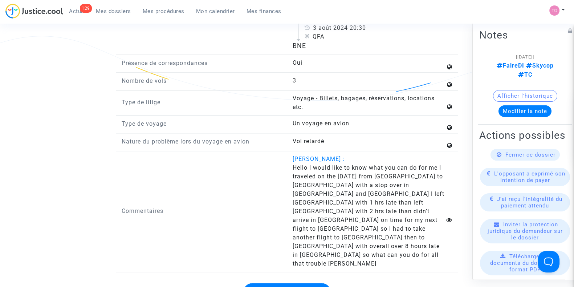
scroll to position [1091, 0]
drag, startPoint x: 288, startPoint y: 169, endPoint x: 405, endPoint y: 239, distance: 135.8
click at [405, 239] on div "Fanny Lebreton : Hello I would like to know what you can do for me I traveled o…" at bounding box center [372, 210] width 171 height 113
copy span "Hello I would like to know what you can do for me I traveled on the 02/08/24 fr…"
click at [261, 98] on div "Nature du problème lors du voyage en avion Vol retardé Durée du retard à l'arri…" at bounding box center [287, 36] width 331 height 472
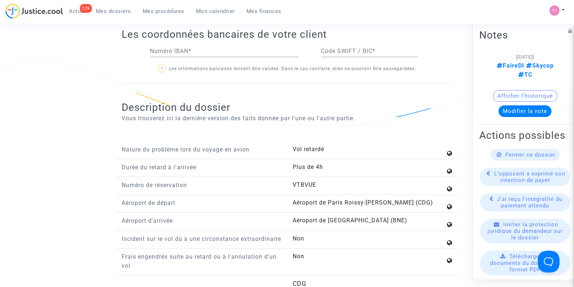
scroll to position [747, 0]
click at [205, 14] on span "Mon calendrier" at bounding box center [215, 11] width 39 height 7
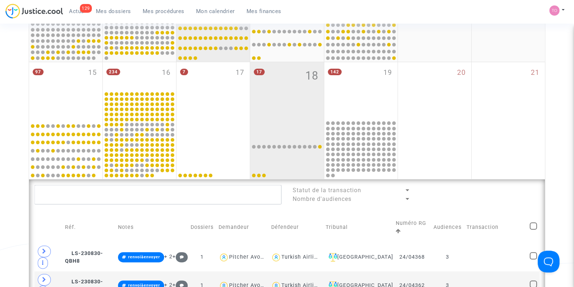
scroll to position [245, 0]
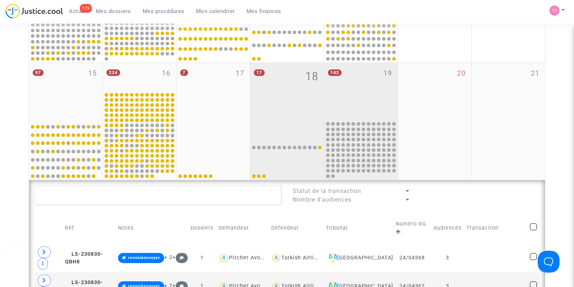
click at [354, 101] on div "142 19" at bounding box center [360, 91] width 73 height 57
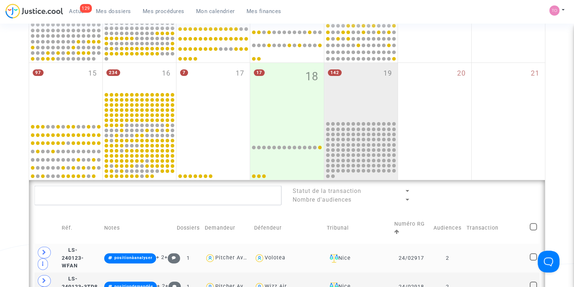
scroll to position [415, 0]
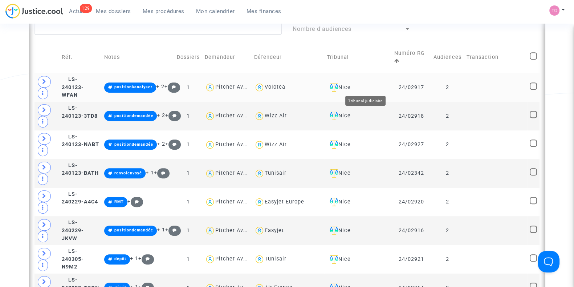
click at [374, 90] on div "Nice" at bounding box center [358, 87] width 62 height 9
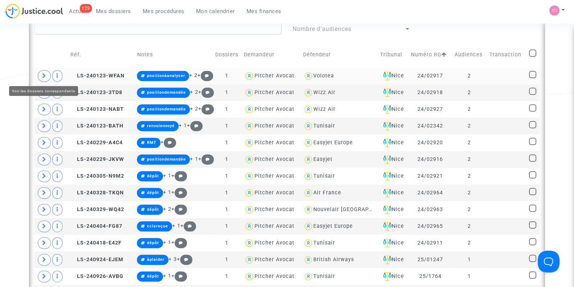
click at [47, 74] on span at bounding box center [44, 76] width 13 height 12
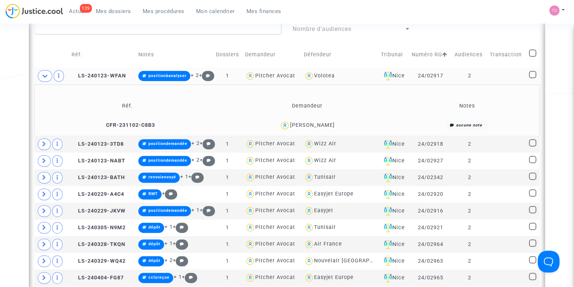
click at [317, 124] on div "Jordan Faucher" at bounding box center [312, 125] width 45 height 6
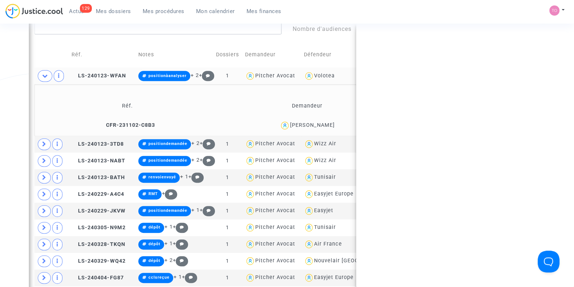
click at [317, 124] on div "Jordan Faucher" at bounding box center [312, 125] width 45 height 6
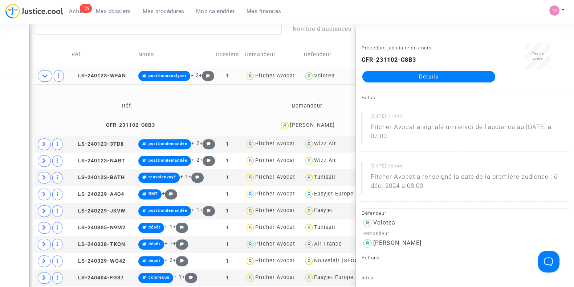
copy div "Faucher"
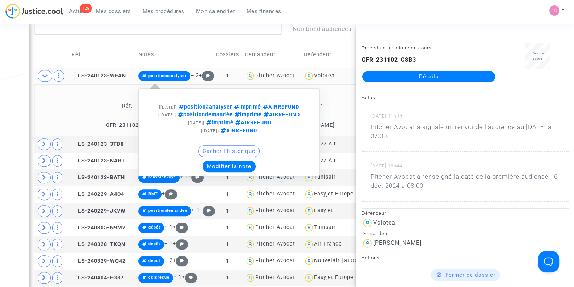
click at [225, 172] on button "Modifier la note" at bounding box center [228, 166] width 53 height 12
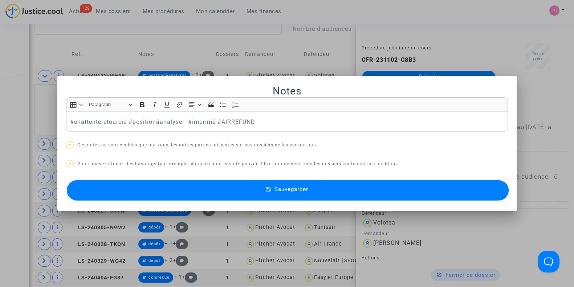
click at [147, 191] on button "Sauvegarder" at bounding box center [288, 190] width 442 height 20
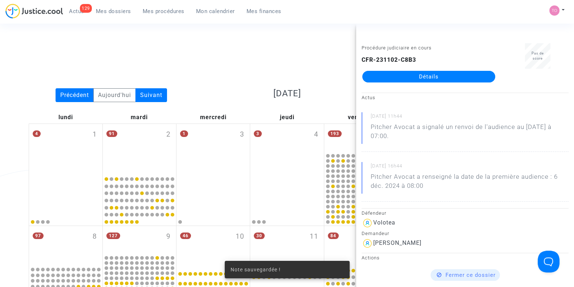
scroll to position [415, 0]
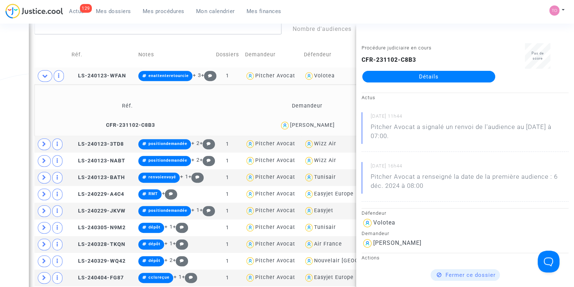
click at [0, 90] on div "Date de clôture d'instruction Date de conciliation Date d'audience Date de juge…" at bounding box center [287, 69] width 574 height 885
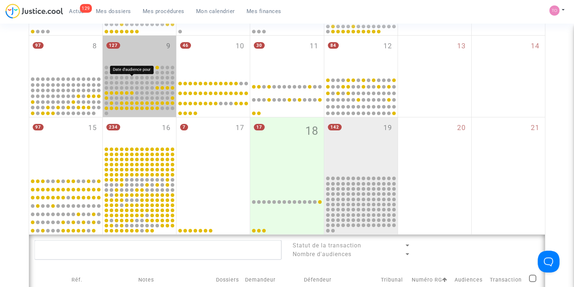
scroll to position [187, 0]
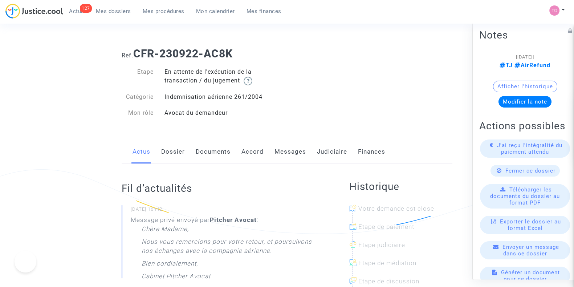
drag, startPoint x: 0, startPoint y: 0, endPoint x: 328, endPoint y: 153, distance: 362.5
click at [328, 153] on link "Judiciaire" at bounding box center [332, 152] width 30 height 24
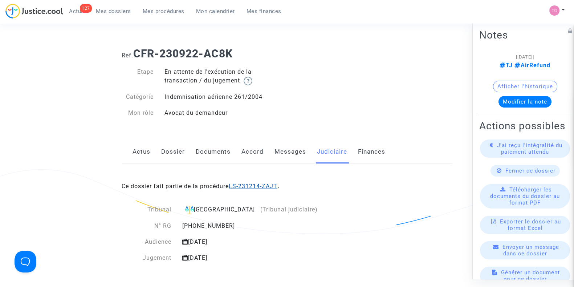
click at [267, 186] on link "LS-231214-ZAJT" at bounding box center [253, 186] width 49 height 7
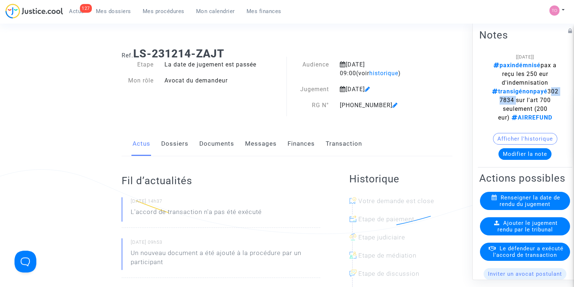
drag, startPoint x: 515, startPoint y: 101, endPoint x: 488, endPoint y: 101, distance: 27.2
click at [488, 101] on note-viewer "[12/05/2025] paxindémnisé pax a reçu les 250 eur d'indemnisation transigénonpay…" at bounding box center [524, 105] width 91 height 107
copy span "3027834"
click at [173, 146] on link "Dossiers" at bounding box center [174, 144] width 27 height 24
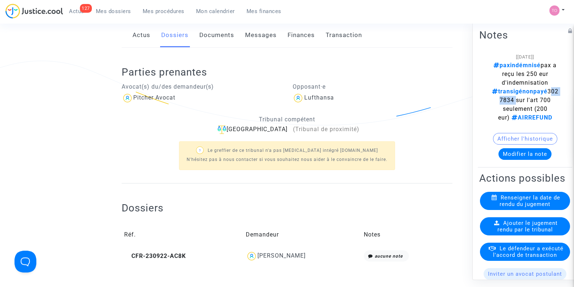
scroll to position [211, 0]
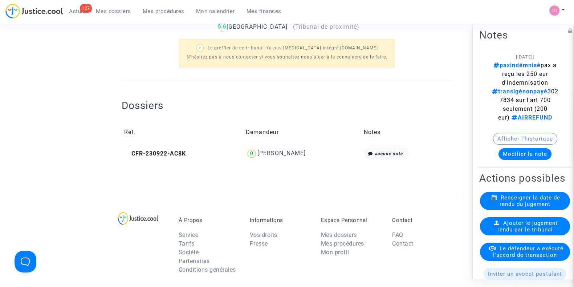
click at [279, 153] on div "Liyana Georgieva" at bounding box center [281, 152] width 48 height 7
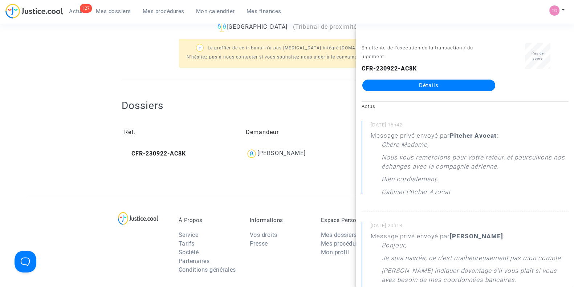
click at [414, 81] on link "Détails" at bounding box center [428, 85] width 133 height 12
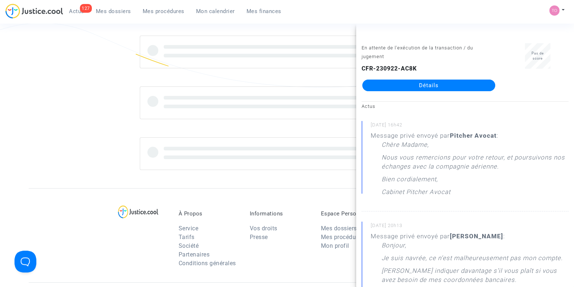
scroll to position [211, 0]
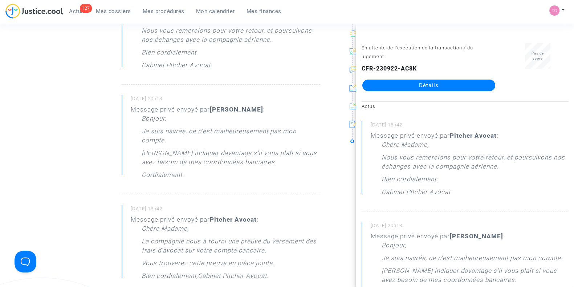
click at [53, 125] on ng-component "Ref. CFR-230922-AC8K Etape En attente de l'exécution de la transaction / du jug…" at bounding box center [287, 281] width 516 height 901
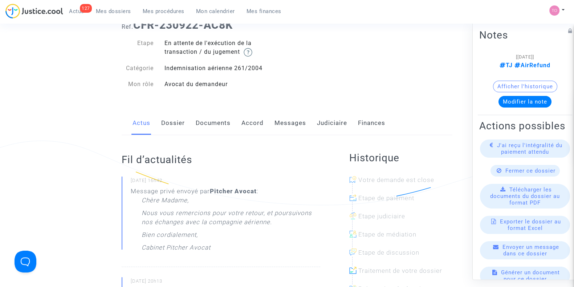
scroll to position [26, 0]
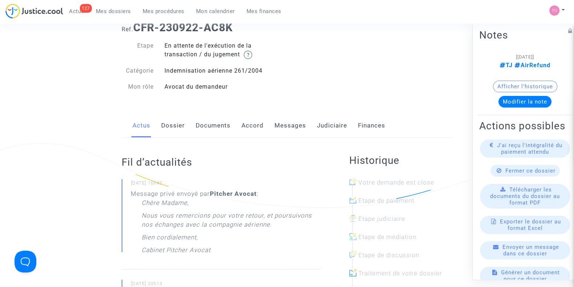
click at [276, 130] on link "Messages" at bounding box center [290, 126] width 32 height 24
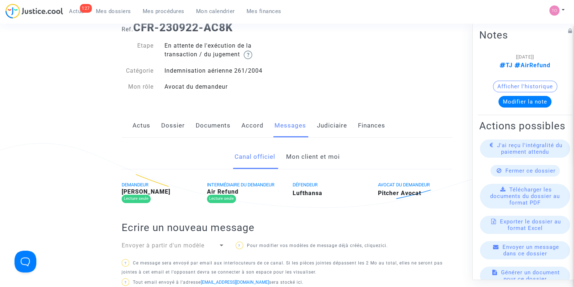
click at [299, 166] on link "Mon client et moi" at bounding box center [313, 157] width 54 height 24
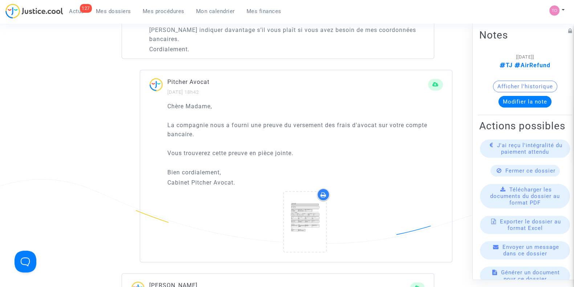
scroll to position [638, 0]
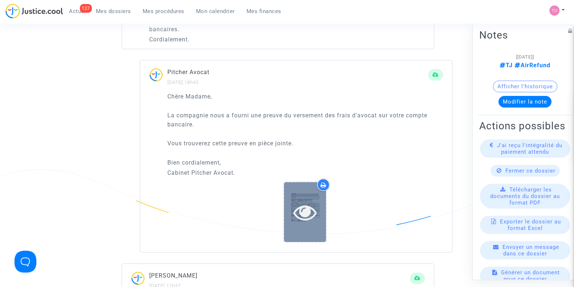
click at [319, 189] on div at bounding box center [305, 212] width 42 height 60
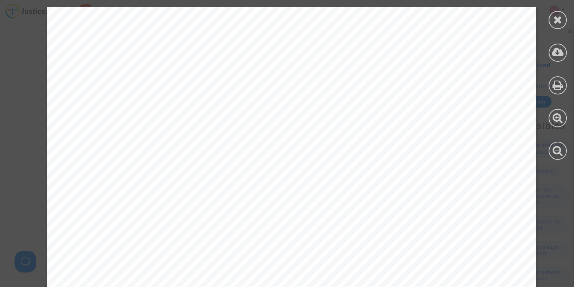
scroll to position [241, 0]
click at [383, 213] on div "PAYMENT ORDER From: Lufthansa Customer Person Liyana Georgieva Payment Payment …" at bounding box center [291, 112] width 489 height 692
click at [551, 17] on div at bounding box center [557, 20] width 18 height 18
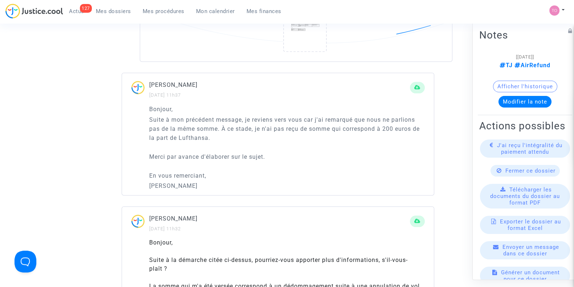
scroll to position [918, 0]
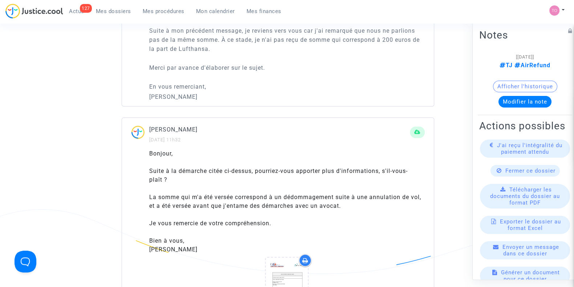
click at [100, 157] on ng-component "Ref. CFR-230922-AC8K Etape En attente de l'exécution de la transaction / du jug…" at bounding box center [287, 50] width 516 height 1852
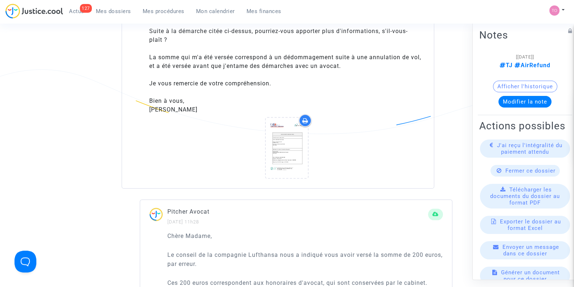
scroll to position [1059, 0]
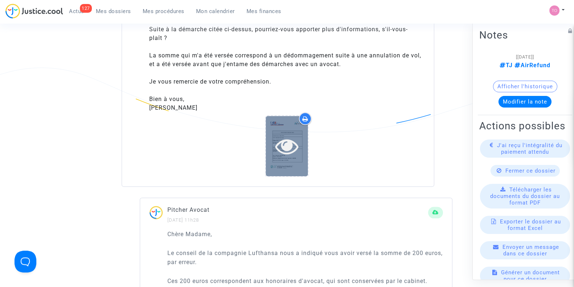
click at [268, 143] on div at bounding box center [287, 145] width 42 height 23
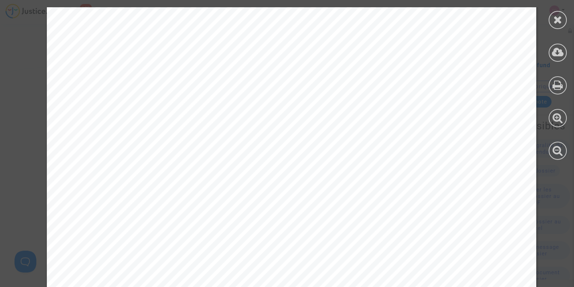
scroll to position [296, 0]
click at [553, 20] on icon at bounding box center [557, 19] width 9 height 11
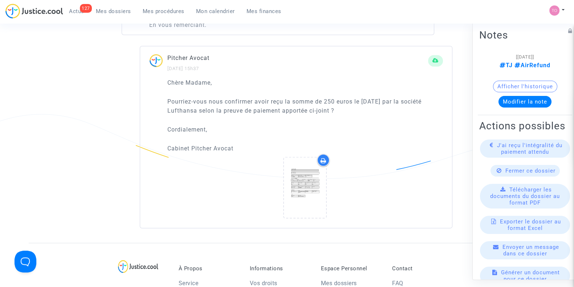
scroll to position [1651, 0]
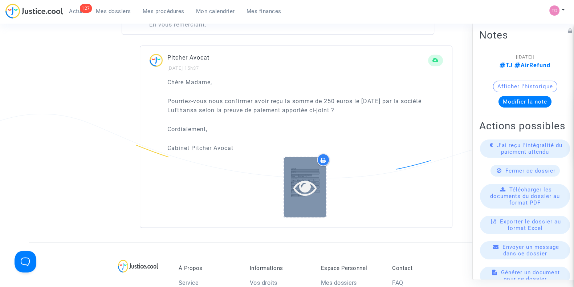
click at [298, 183] on icon at bounding box center [305, 186] width 24 height 23
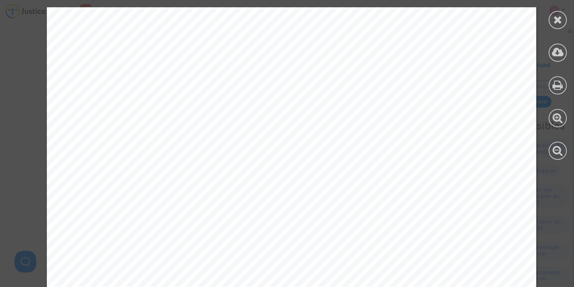
scroll to position [193, 0]
click at [559, 22] on icon at bounding box center [557, 19] width 9 height 11
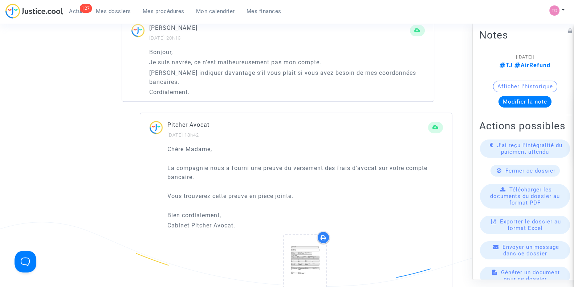
scroll to position [585, 0]
drag, startPoint x: 187, startPoint y: 158, endPoint x: 309, endPoint y: 157, distance: 121.9
click at [309, 164] on p "La compagnie nous a fourni une preuve du versement des frais d'avocat sur votre…" at bounding box center [304, 173] width 275 height 18
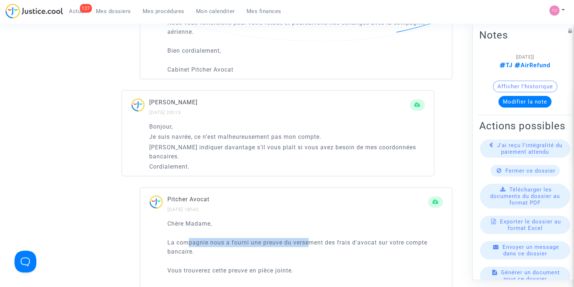
scroll to position [511, 0]
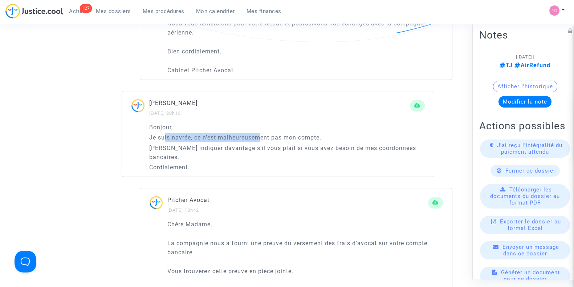
drag, startPoint x: 165, startPoint y: 136, endPoint x: 261, endPoint y: 136, distance: 96.5
click at [261, 136] on p "Je suis navrée, ce n’est malheureusement pas mon compte." at bounding box center [286, 137] width 275 height 9
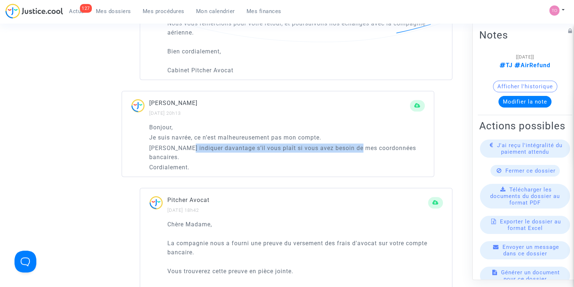
drag, startPoint x: 183, startPoint y: 145, endPoint x: 354, endPoint y: 145, distance: 170.9
click at [354, 145] on p "Veuillez indiquer davantage s’il vous plaît si vous avez besoin de mes coordonn…" at bounding box center [286, 152] width 275 height 18
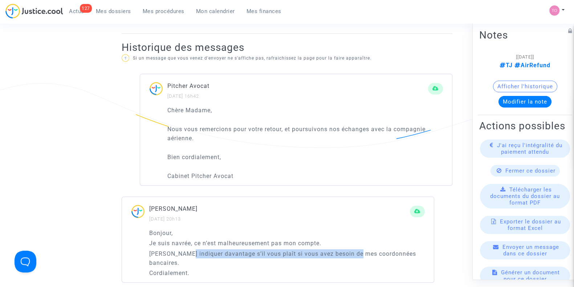
scroll to position [405, 0]
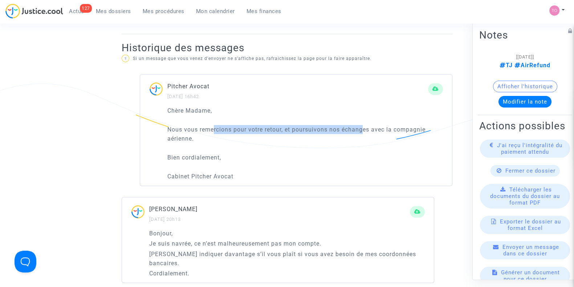
drag, startPoint x: 213, startPoint y: 129, endPoint x: 365, endPoint y: 131, distance: 151.3
click at [365, 131] on p "Nous vous remercions pour votre retour, et poursuivons nos échanges avec la com…" at bounding box center [304, 134] width 275 height 18
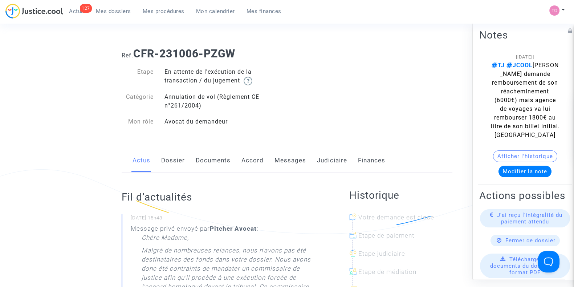
click at [294, 162] on link "Messages" at bounding box center [290, 160] width 32 height 24
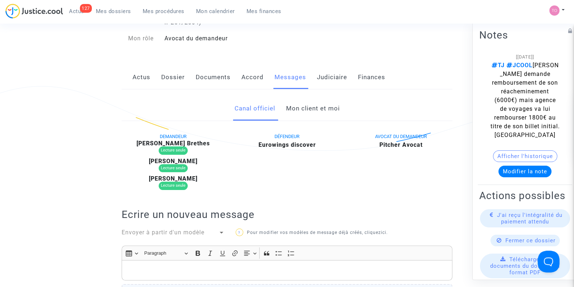
scroll to position [129, 0]
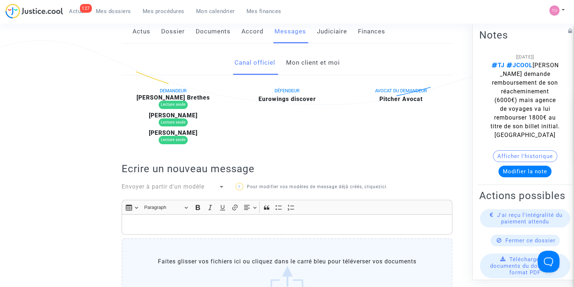
click at [303, 60] on link "Mon client et moi" at bounding box center [313, 63] width 54 height 24
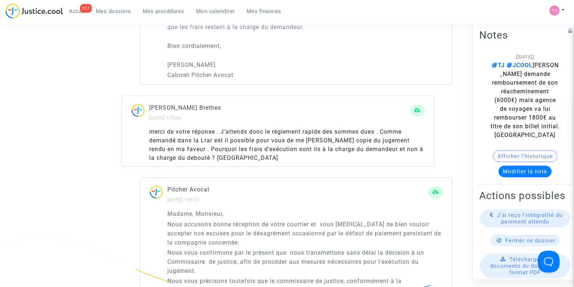
scroll to position [570, 0]
click at [303, 60] on div "Chère Madame, Malgré de nombreuses relances, nous n'avons pas été destinataires…" at bounding box center [304, 23] width 275 height 112
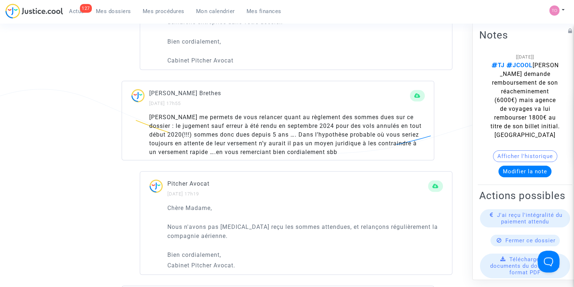
scroll to position [1676, 0]
drag, startPoint x: 218, startPoint y: 142, endPoint x: 263, endPoint y: 143, distance: 45.0
click at [263, 143] on div "Maître je me permets de vous relancer quant au règlement des sommes dues sur ce…" at bounding box center [286, 135] width 275 height 44
drag, startPoint x: 269, startPoint y: 148, endPoint x: 355, endPoint y: 149, distance: 86.7
click at [355, 149] on div "Maître je me permets de vous relancer quant au règlement des sommes dues sur ce…" at bounding box center [286, 135] width 275 height 44
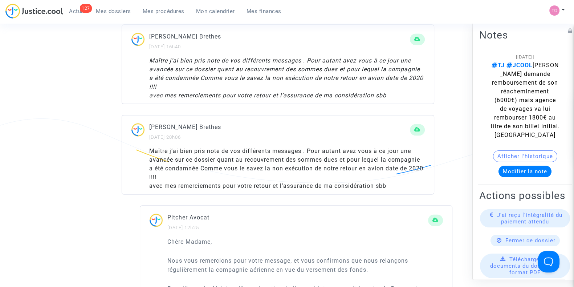
scroll to position [1327, 0]
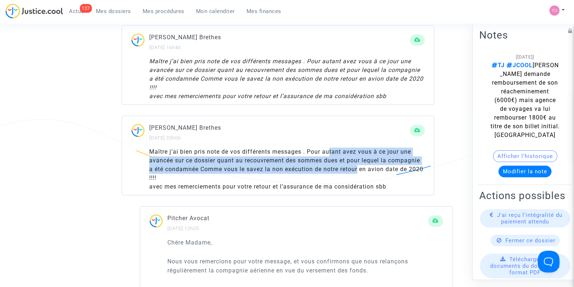
drag, startPoint x: 331, startPoint y: 157, endPoint x: 360, endPoint y: 175, distance: 33.7
click at [360, 175] on div "Maître j’ai bien pris note de vos différents messages . Pour autant avez vous à…" at bounding box center [286, 169] width 275 height 44
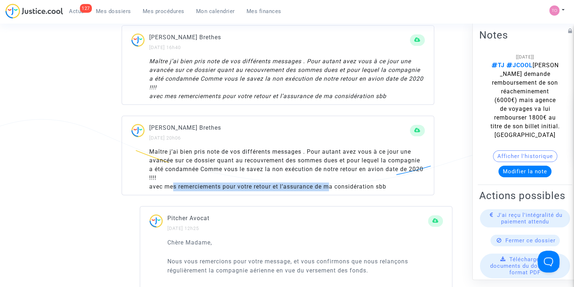
drag, startPoint x: 173, startPoint y: 189, endPoint x: 329, endPoint y: 196, distance: 156.2
click at [329, 191] on div "Maître j’ai bien pris note de vos différents messages . Pour autant avez vous à…" at bounding box center [286, 169] width 275 height 44
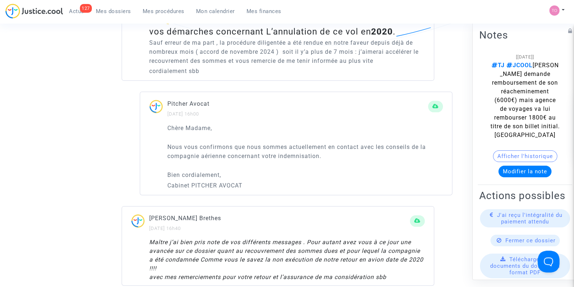
scroll to position [1142, 0]
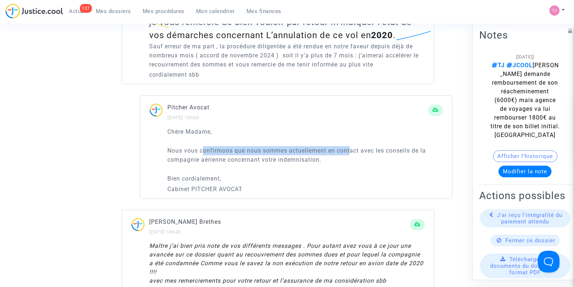
drag, startPoint x: 204, startPoint y: 154, endPoint x: 352, endPoint y: 157, distance: 148.1
click at [352, 157] on p "Nous vous confirmons que nous sommes actuellement en contact avec les conseils …" at bounding box center [304, 155] width 275 height 18
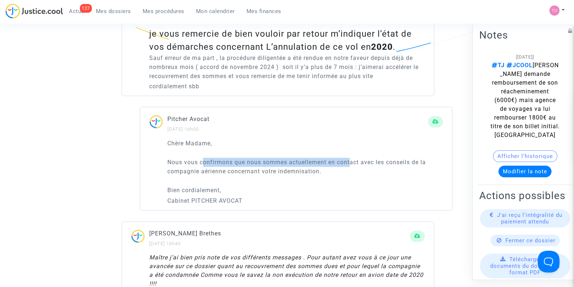
scroll to position [1130, 0]
drag, startPoint x: 198, startPoint y: 179, endPoint x: 259, endPoint y: 186, distance: 61.7
click at [259, 186] on div "Chère Madame, Nous vous confirmons que nous sommes actuellement en contact avec…" at bounding box center [304, 172] width 275 height 66
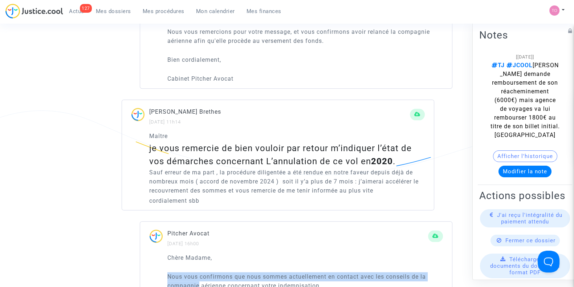
scroll to position [1012, 0]
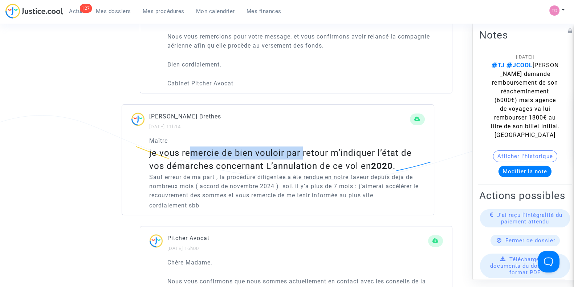
drag, startPoint x: 192, startPoint y: 159, endPoint x: 302, endPoint y: 164, distance: 109.7
click at [302, 164] on div "je vous remercie de bien vouloir par retour m’indiquer l’état de vos démarches …" at bounding box center [286, 159] width 275 height 26
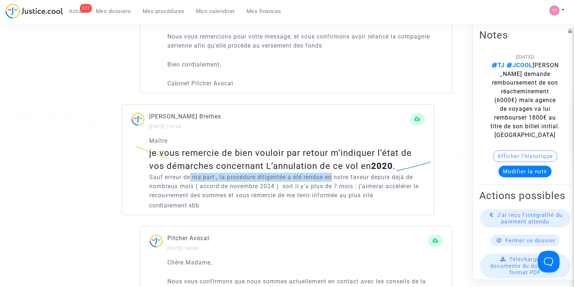
drag, startPoint x: 189, startPoint y: 181, endPoint x: 334, endPoint y: 184, distance: 145.2
click at [334, 184] on p "Sauf erreur de ma part , la procédure diligentée a été rendue en notre faveur d…" at bounding box center [286, 185] width 275 height 27
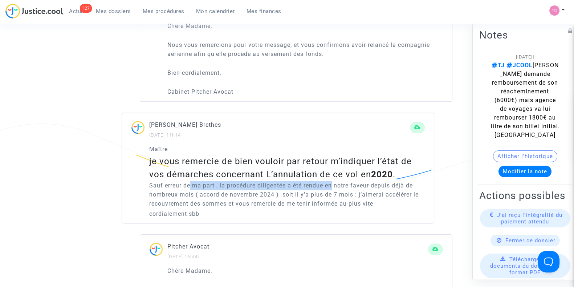
scroll to position [1003, 0]
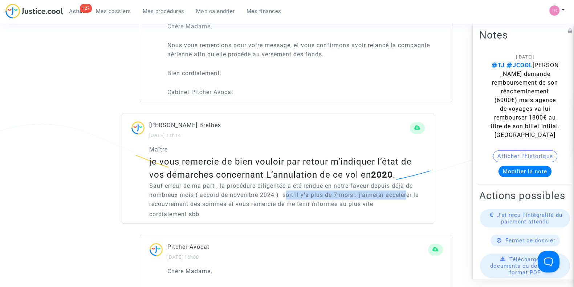
drag, startPoint x: 287, startPoint y: 200, endPoint x: 406, endPoint y: 200, distance: 119.7
click at [406, 200] on p "Sauf erreur de ma part , la procédure diligentée a été rendue en notre faveur d…" at bounding box center [286, 194] width 275 height 27
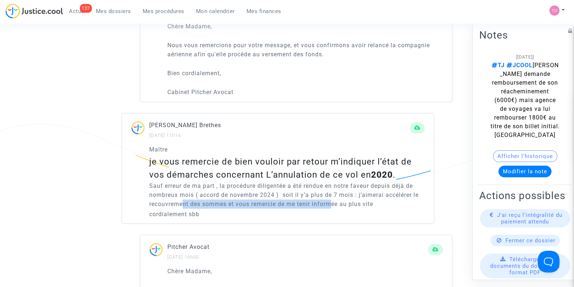
drag, startPoint x: 184, startPoint y: 211, endPoint x: 335, endPoint y: 213, distance: 150.6
click at [335, 208] on p "Sauf erreur de ma part , la procédure diligentée a été rendue en notre faveur d…" at bounding box center [286, 194] width 275 height 27
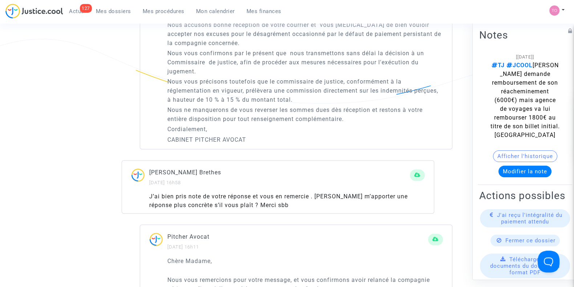
scroll to position [660, 0]
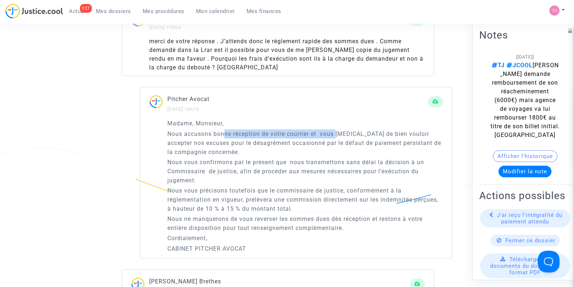
drag, startPoint x: 224, startPoint y: 140, endPoint x: 337, endPoint y: 142, distance: 112.9
click at [337, 142] on p "Nous accusons bonne réception de votre courrier et vous prions de bien vouloir …" at bounding box center [304, 142] width 275 height 27
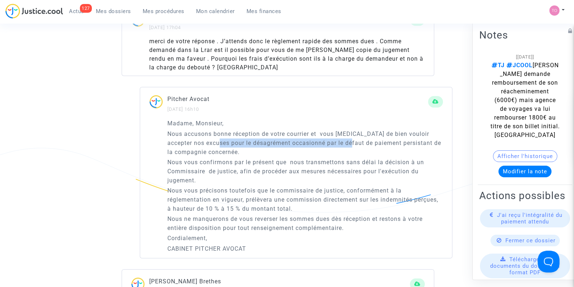
drag, startPoint x: 205, startPoint y: 147, endPoint x: 338, endPoint y: 148, distance: 132.4
click at [338, 148] on p "Nous accusons bonne réception de votre courrier et vous prions de bien vouloir …" at bounding box center [304, 142] width 275 height 27
drag, startPoint x: 181, startPoint y: 157, endPoint x: 202, endPoint y: 160, distance: 22.1
click at [202, 156] on p "Nous accusons bonne réception de votre courrier et vous prions de bien vouloir …" at bounding box center [304, 142] width 275 height 27
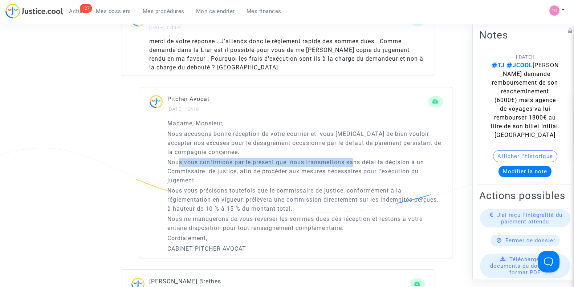
drag, startPoint x: 178, startPoint y: 169, endPoint x: 353, endPoint y: 168, distance: 175.6
click at [353, 168] on p "Nous vous confirmons par le présent que nous transmettons sans délai la décisio…" at bounding box center [304, 170] width 275 height 27
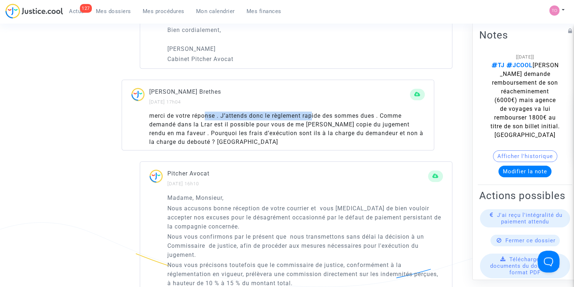
drag, startPoint x: 207, startPoint y: 120, endPoint x: 313, endPoint y: 121, distance: 106.0
click at [313, 121] on div "merci de votre réponse . J’attends donc le règlement rapide des sommes dues . C…" at bounding box center [286, 128] width 275 height 35
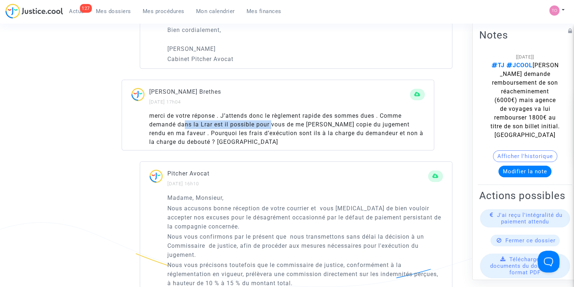
drag, startPoint x: 184, startPoint y: 130, endPoint x: 281, endPoint y: 130, distance: 96.5
click at [280, 130] on div "merci de votre réponse . J’attends donc le règlement rapide des sommes dues . C…" at bounding box center [286, 128] width 275 height 35
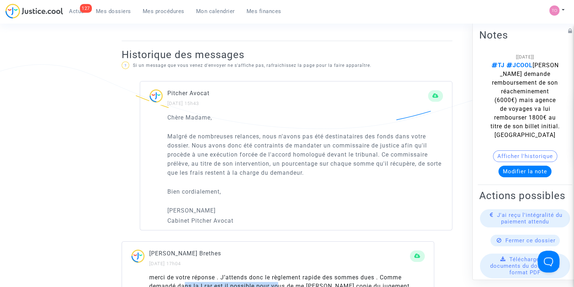
scroll to position [423, 0]
click at [497, 157] on button "Afficher l'historique" at bounding box center [525, 156] width 64 height 12
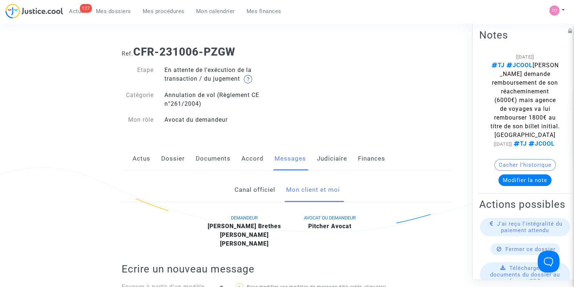
scroll to position [1, 0]
click at [317, 160] on link "Judiciaire" at bounding box center [332, 159] width 30 height 24
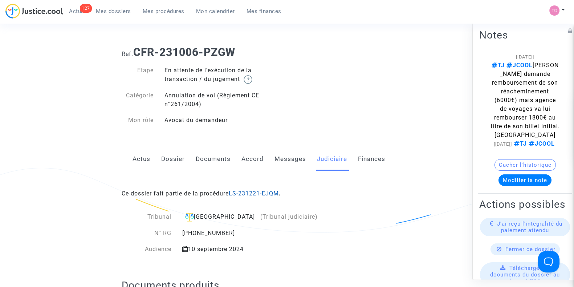
click at [258, 195] on link "LS-231221-EJQM" at bounding box center [254, 193] width 50 height 7
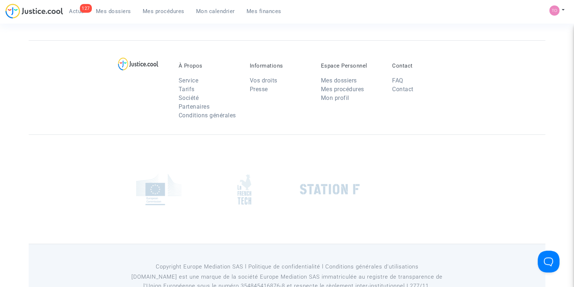
click at [258, 192] on section "À Propos Service Tarifs Société Partenaires Conditions générales Informations V…" at bounding box center [287, 154] width 574 height 311
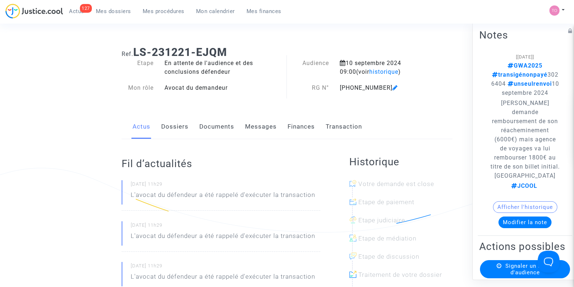
drag, startPoint x: 533, startPoint y: 74, endPoint x: 505, endPoint y: 75, distance: 27.6
click at [505, 75] on p "GWA2025 transigénonpayé 3026404 unseulrenvoi 10 septembre 2024" at bounding box center [525, 79] width 70 height 36
copy span "3026404"
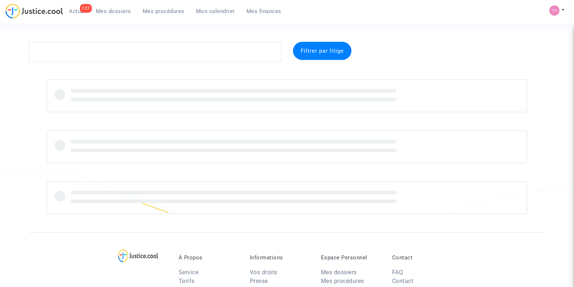
click at [159, 55] on textarea at bounding box center [155, 52] width 253 height 20
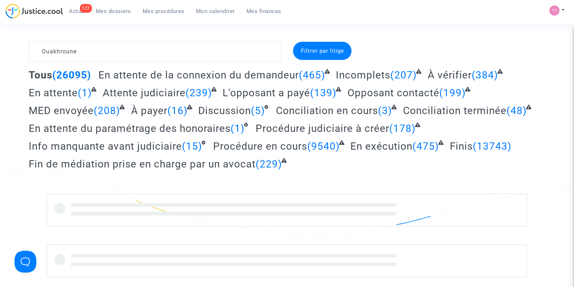
type textarea "Ouakhroune"
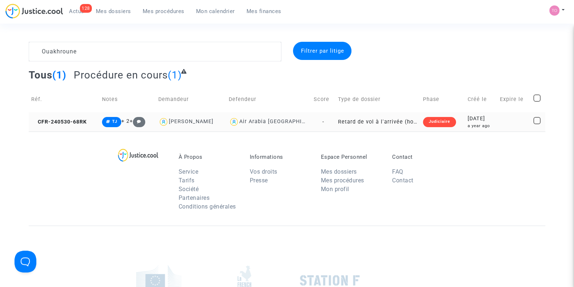
click at [483, 120] on div "[DATE]" at bounding box center [480, 119] width 27 height 8
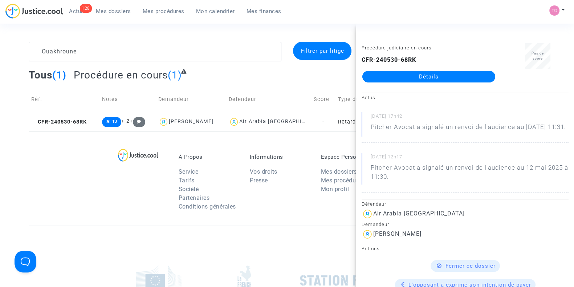
click at [399, 77] on link "Détails" at bounding box center [428, 77] width 133 height 12
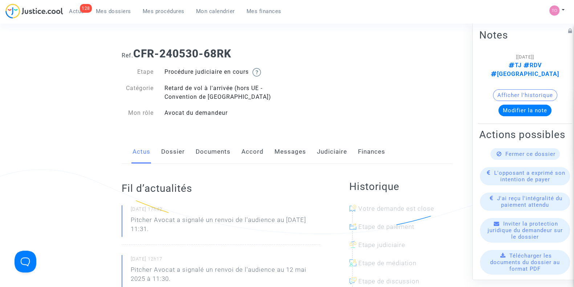
click at [250, 149] on link "Accord" at bounding box center [252, 152] width 22 height 24
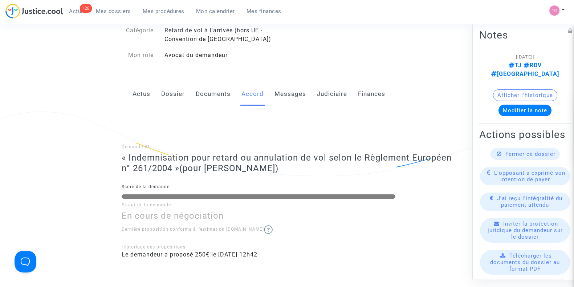
scroll to position [58, 0]
click at [327, 98] on link "Judiciaire" at bounding box center [332, 94] width 30 height 24
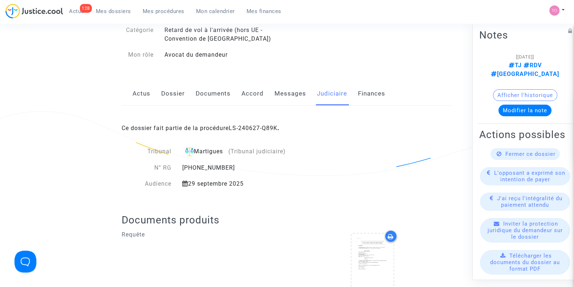
click at [249, 95] on link "Accord" at bounding box center [252, 94] width 22 height 24
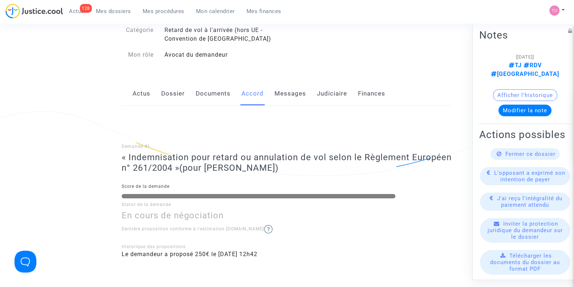
click at [169, 95] on link "Dossier" at bounding box center [173, 94] width 24 height 24
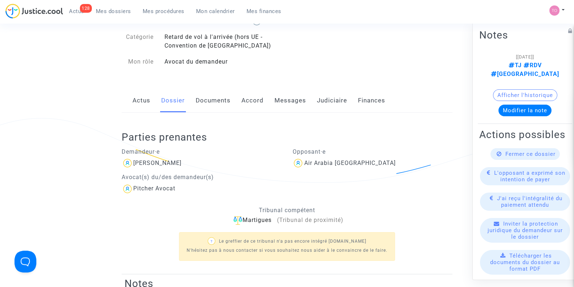
scroll to position [51, 0]
click at [323, 102] on link "Judiciaire" at bounding box center [332, 101] width 30 height 24
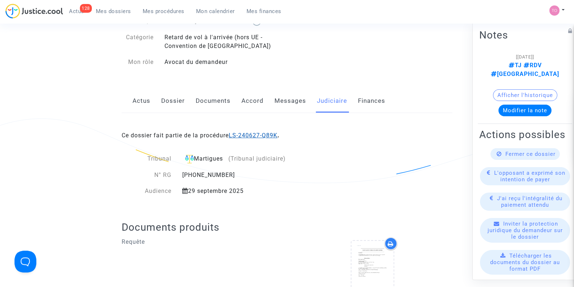
click at [245, 136] on link "LS-240627-Q89K" at bounding box center [253, 135] width 49 height 7
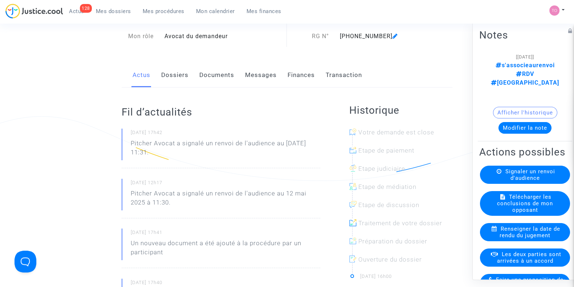
scroll to position [52, 0]
click at [299, 79] on link "Finances" at bounding box center [300, 76] width 27 height 24
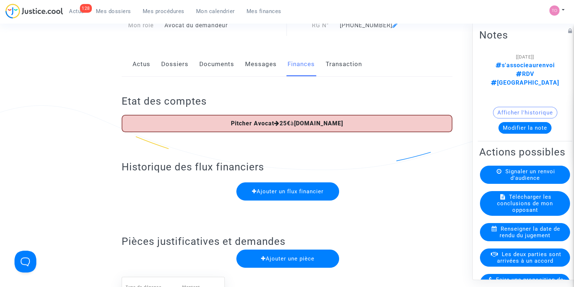
scroll to position [35, 0]
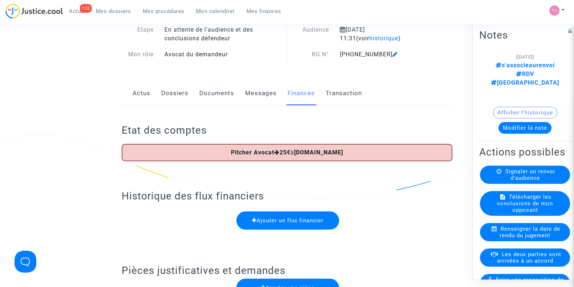
click at [176, 92] on link "Dossiers" at bounding box center [174, 93] width 27 height 24
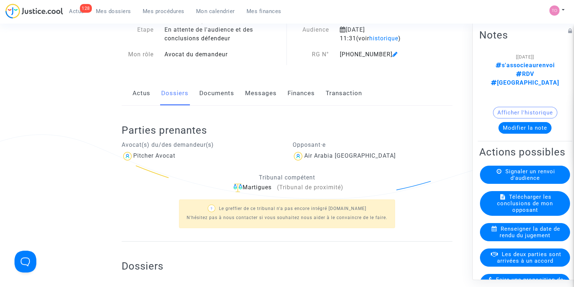
click at [225, 95] on link "Documents" at bounding box center [216, 93] width 35 height 24
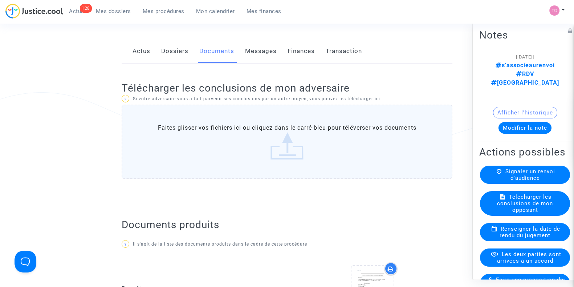
scroll to position [64, 0]
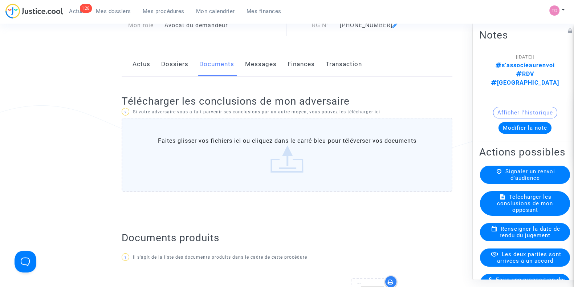
click at [180, 67] on link "Dossiers" at bounding box center [174, 64] width 27 height 24
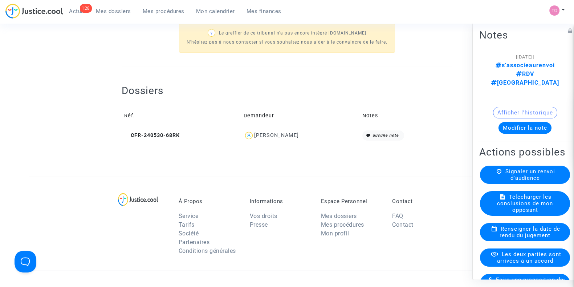
scroll to position [211, 0]
click at [283, 132] on div "[PERSON_NAME]" at bounding box center [276, 134] width 45 height 6
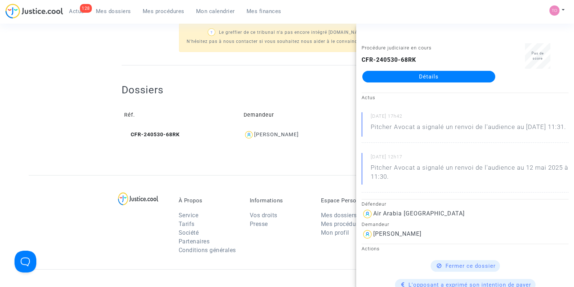
click at [403, 78] on link "Détails" at bounding box center [428, 77] width 133 height 12
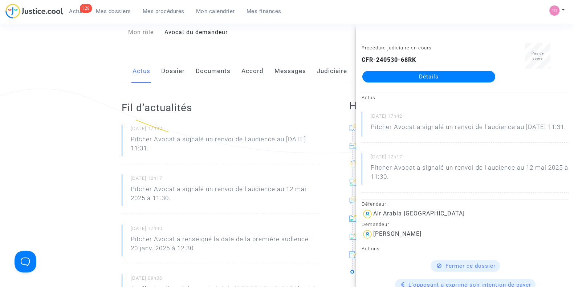
scroll to position [80, 0]
drag, startPoint x: 196, startPoint y: 75, endPoint x: 147, endPoint y: 66, distance: 49.8
click at [147, 66] on link "Actus" at bounding box center [141, 72] width 18 height 24
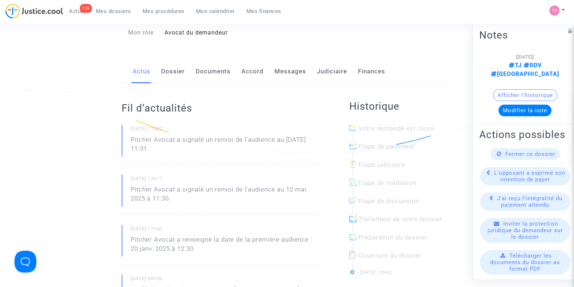
click at [163, 70] on link "Dossier" at bounding box center [173, 72] width 24 height 24
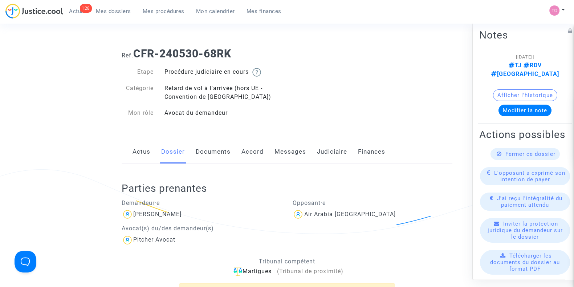
click at [219, 149] on link "Documents" at bounding box center [213, 152] width 35 height 24
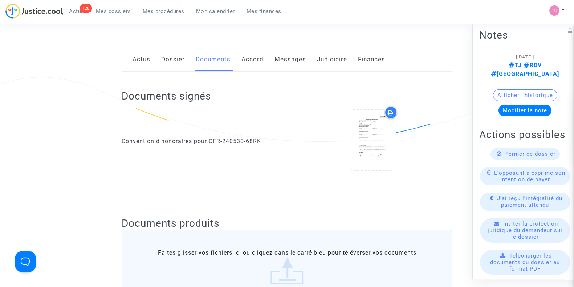
scroll to position [34, 0]
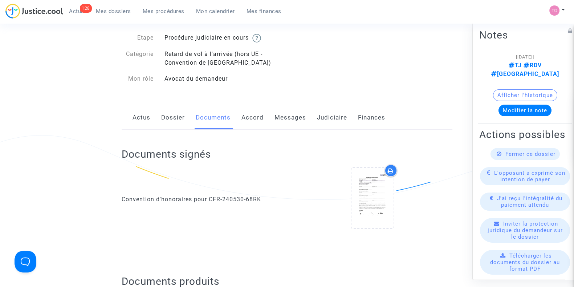
click at [334, 113] on link "Judiciaire" at bounding box center [332, 118] width 30 height 24
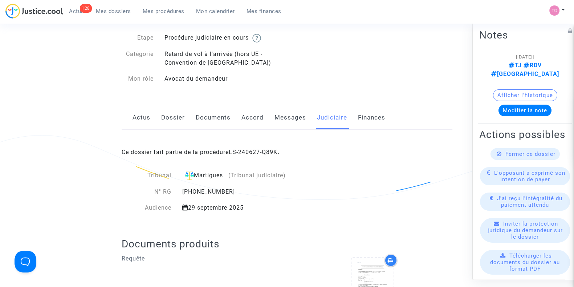
click at [255, 155] on div "Ce dossier fait partie de la procédure LS-240627-Q89K ." at bounding box center [287, 147] width 331 height 34
click at [253, 153] on link "LS-240627-Q89K" at bounding box center [253, 151] width 49 height 7
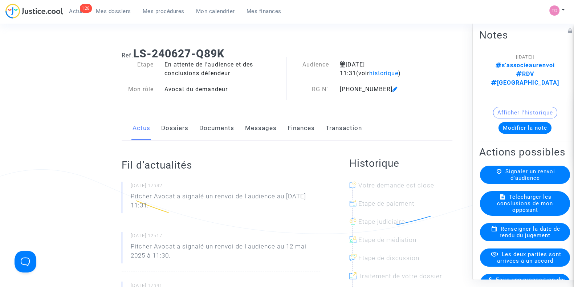
click at [511, 122] on button "Modifier la note" at bounding box center [524, 128] width 53 height 12
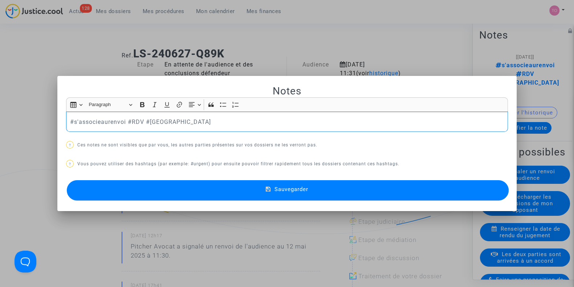
click at [70, 120] on p "#s'associeaurenvoi #RDV #Montreal" at bounding box center [287, 121] width 434 height 9
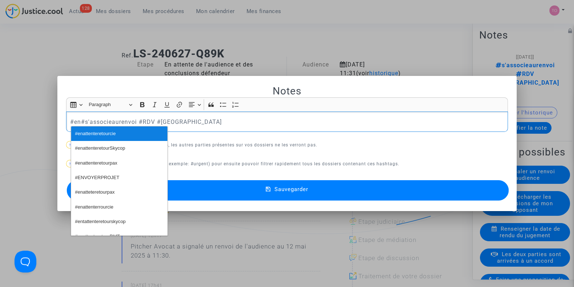
click at [101, 133] on span "#enattenteretourcie" at bounding box center [95, 133] width 41 height 11
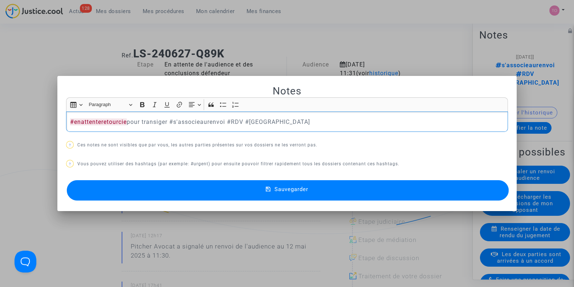
click at [192, 124] on p "#enattenteretourcie pour transiger #s'associeaurenvoi #RDV #Montreal" at bounding box center [287, 121] width 434 height 9
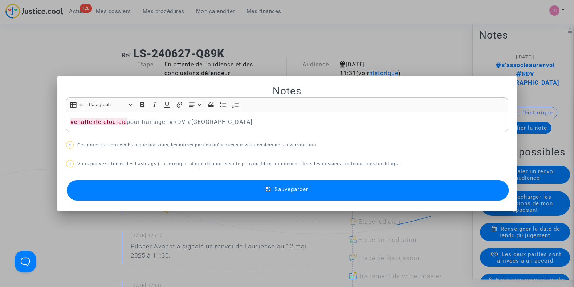
click at [221, 189] on button "Sauvegarder" at bounding box center [288, 190] width 442 height 20
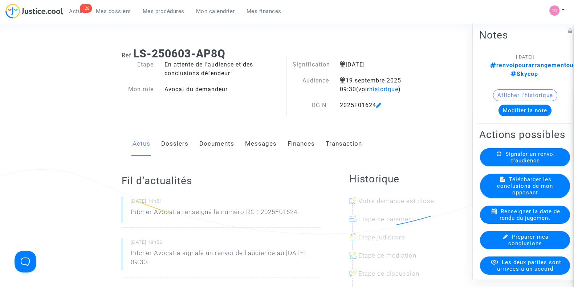
click at [526, 104] on button "Modifier la note" at bounding box center [524, 110] width 53 height 12
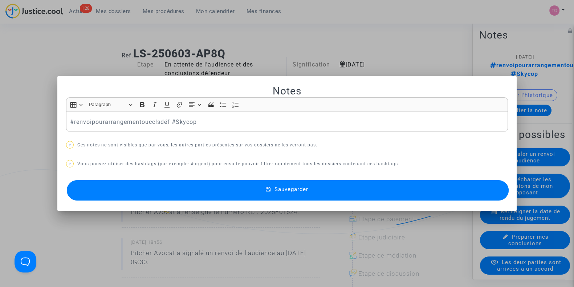
click at [70, 120] on p "#renvoipourarrangementoucclsdéf #Skycop" at bounding box center [287, 121] width 434 height 9
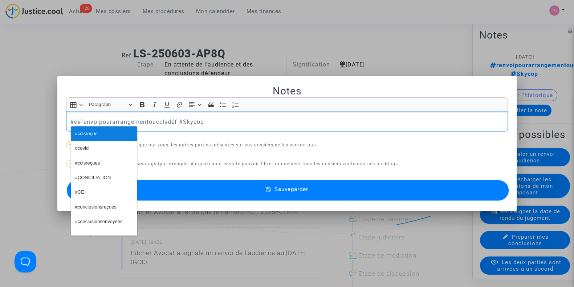
click at [91, 135] on span "#cclsreçue" at bounding box center [86, 133] width 22 height 11
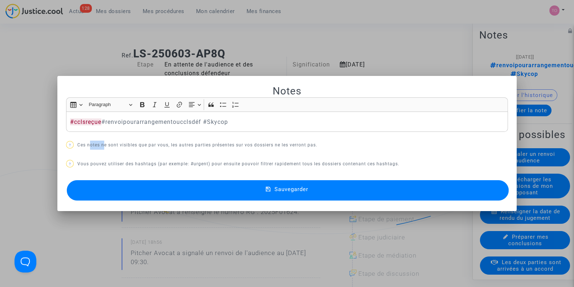
click at [91, 135] on div "Notes Rich Text Editor Insert table Insert table Heading Paragraph Paragraph He…" at bounding box center [287, 144] width 442 height 118
click at [99, 122] on p "#cclsreçue #renvoipourarrangementoucclsdéf #Skycop" at bounding box center [287, 121] width 434 height 9
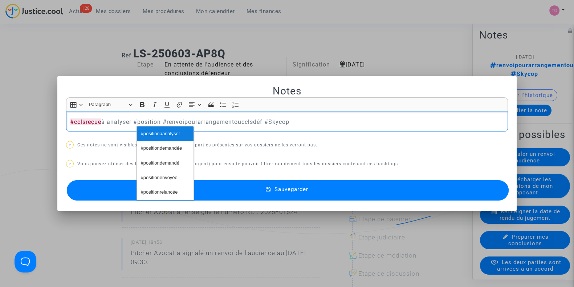
click at [146, 131] on span "#positionàanalyser" at bounding box center [160, 133] width 39 height 11
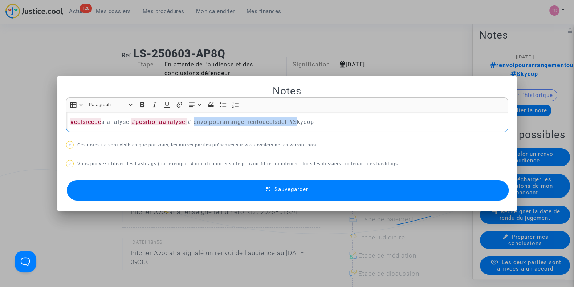
drag, startPoint x: 192, startPoint y: 120, endPoint x: 295, endPoint y: 122, distance: 102.3
click at [295, 122] on p "#cclsreçue à analyser #positionàanalyser #renvoipourarrangementoucclsdéf #Skycop" at bounding box center [287, 121] width 434 height 9
click at [232, 195] on button "Sauvegarder" at bounding box center [288, 190] width 442 height 20
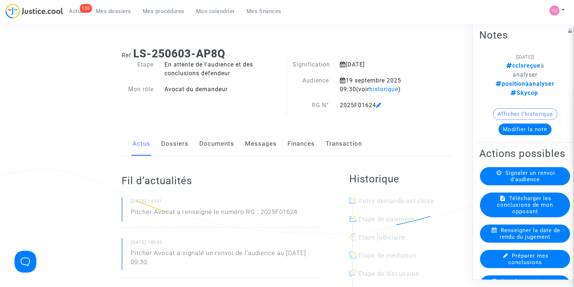
click at [207, 143] on link "Documents" at bounding box center [216, 144] width 35 height 24
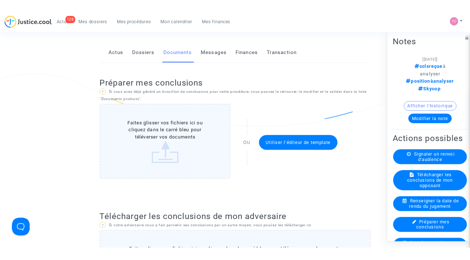
scroll to position [286, 0]
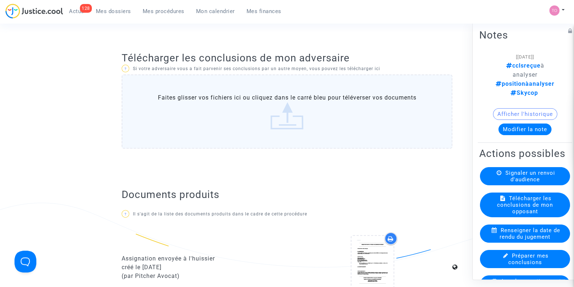
click at [260, 112] on label "Faites glisser vos fichiers ici ou cliquez dans le carré bleu pour téléverser v…" at bounding box center [287, 111] width 331 height 74
click at [0, 0] on input "Faites glisser vos fichiers ici ou cliquez dans le carré bleu pour téléverser v…" at bounding box center [0, 0] width 0 height 0
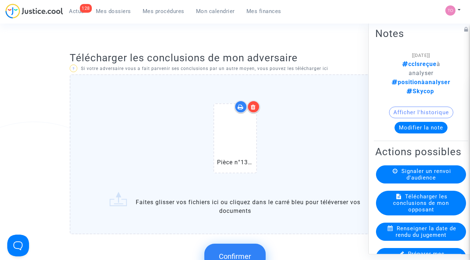
scroll to position [317, 0]
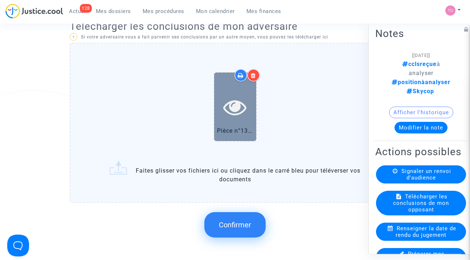
click at [236, 114] on icon at bounding box center [235, 106] width 24 height 23
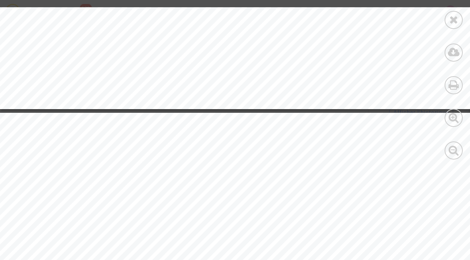
scroll to position [2957, 0]
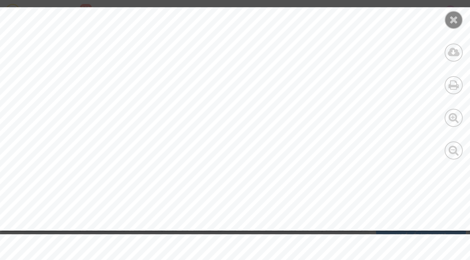
click at [455, 18] on icon at bounding box center [453, 19] width 9 height 11
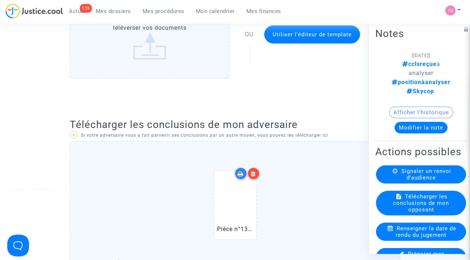
scroll to position [218, 0]
click at [251, 177] on div at bounding box center [253, 174] width 13 height 13
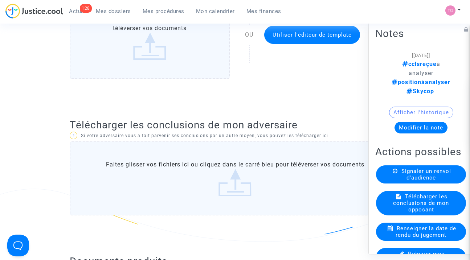
click at [193, 191] on label "Faites glisser vos fichiers ici ou cliquez dans le carré bleu pour téléverser v…" at bounding box center [235, 179] width 331 height 74
click at [0, 0] on input "Faites glisser vos fichiers ici ou cliquez dans le carré bleu pour téléverser v…" at bounding box center [0, 0] width 0 height 0
click at [212, 168] on label "Faites glisser vos fichiers ici ou cliquez dans le carré bleu pour téléverser v…" at bounding box center [235, 179] width 331 height 74
click at [0, 0] on input "Faites glisser vos fichiers ici ou cliquez dans le carré bleu pour téléverser v…" at bounding box center [0, 0] width 0 height 0
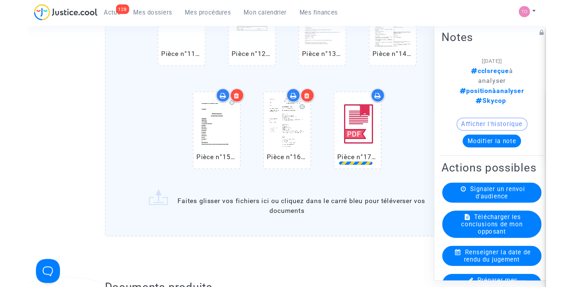
scroll to position [673, 0]
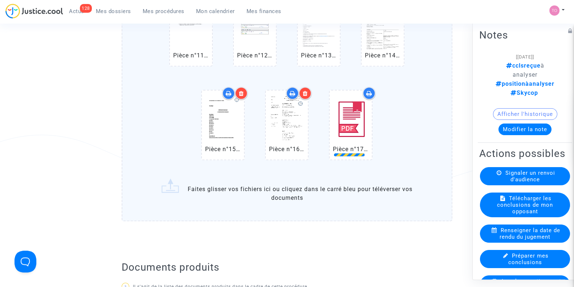
click at [0, 0] on input "Conclusions en réponse de la Défenderesse - LEBRETON c TURKISH AIRLINES.pdf Piè…" at bounding box center [0, 0] width 0 height 0
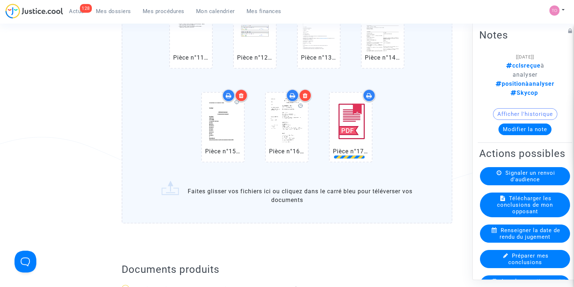
scroll to position [671, 0]
drag, startPoint x: 360, startPoint y: 110, endPoint x: 383, endPoint y: 228, distance: 119.7
drag, startPoint x: 383, startPoint y: 228, endPoint x: 330, endPoint y: 217, distance: 53.7
click at [0, 0] on input "Conclusions en réponse de la Défenderesse - LEBRETON c TURKISH AIRLINES.pdf Piè…" at bounding box center [0, 0] width 0 height 0
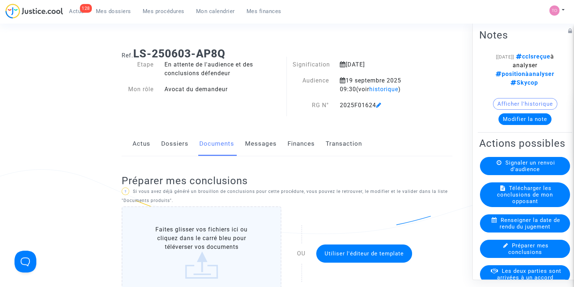
scroll to position [176, 0]
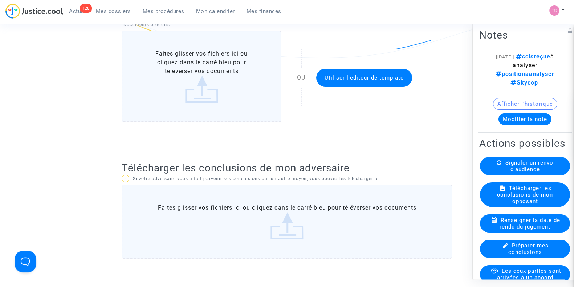
click at [204, 185] on label "Faites glisser vos fichiers ici ou cliquez dans le carré bleu pour téléverser v…" at bounding box center [287, 221] width 331 height 74
click at [0, 0] on input "Faites glisser vos fichiers ici ou cliquez dans le carré bleu pour téléverser v…" at bounding box center [0, 0] width 0 height 0
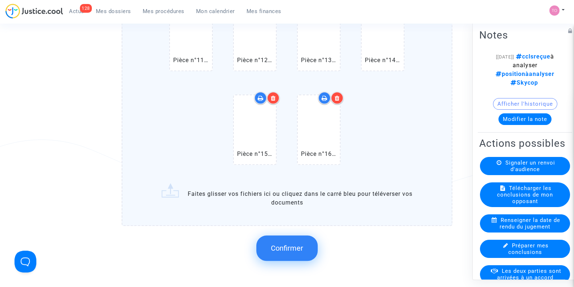
scroll to position [668, 0]
click at [274, 253] on button "Confirmer" at bounding box center [286, 247] width 61 height 25
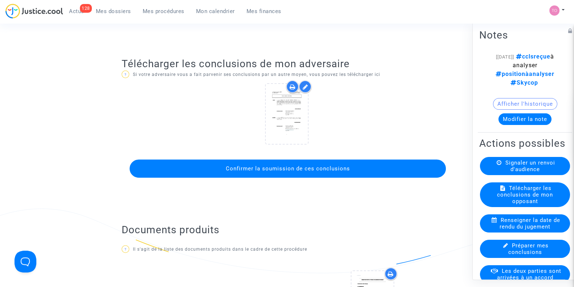
scroll to position [279, 0]
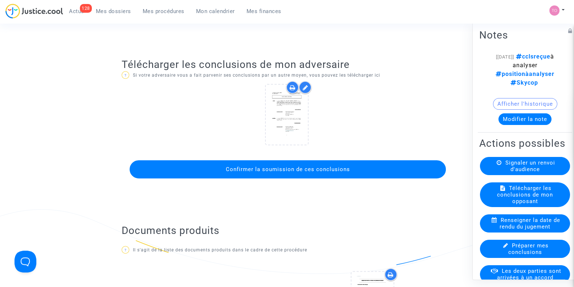
click at [272, 170] on span "Confirmer la soumission de ces conclusions" at bounding box center [287, 169] width 124 height 7
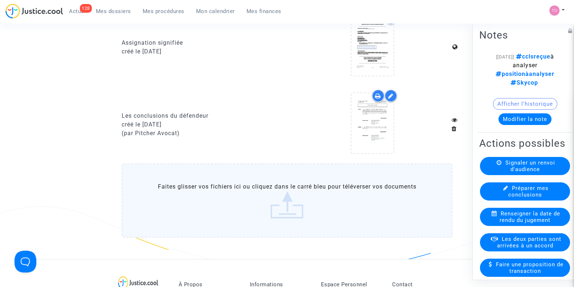
scroll to position [600, 0]
click at [394, 95] on div at bounding box center [390, 96] width 13 height 13
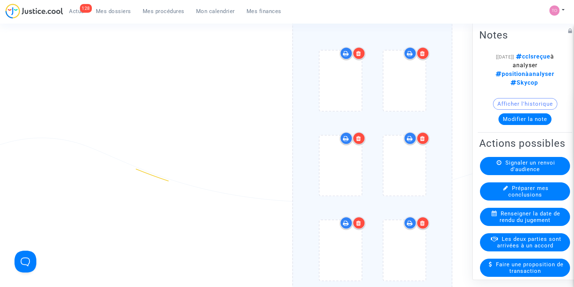
scroll to position [670, 0]
click at [308, 188] on div at bounding box center [340, 166] width 64 height 85
click at [0, 0] on input "Ajouter un document" at bounding box center [0, 0] width 0 height 0
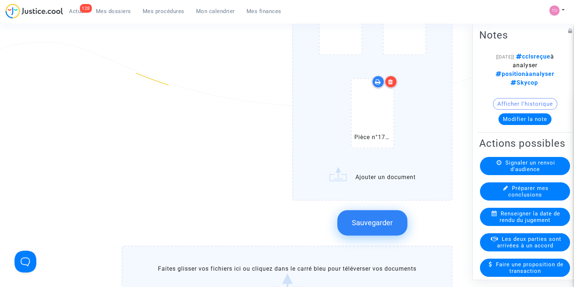
scroll to position [1404, 0]
click at [365, 221] on span "Sauvegarder" at bounding box center [372, 222] width 41 height 9
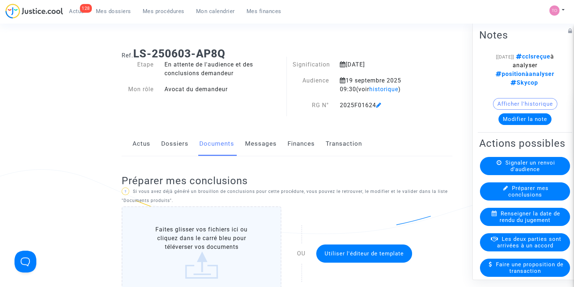
scroll to position [35, 0]
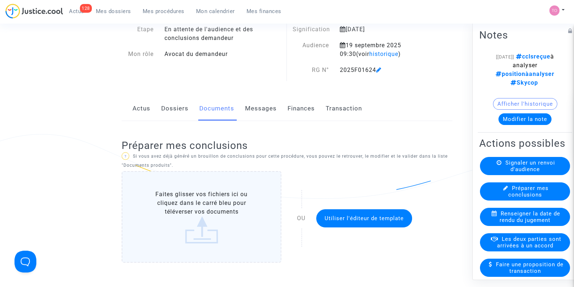
click at [169, 103] on link "Dossiers" at bounding box center [174, 109] width 27 height 24
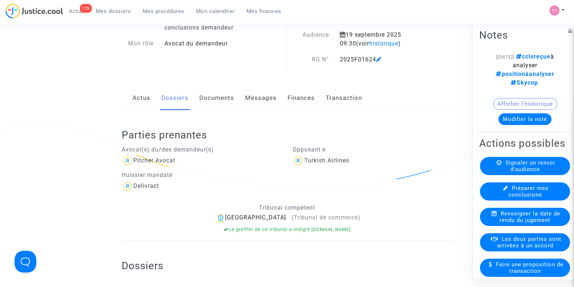
scroll to position [45, 0]
click at [214, 101] on link "Documents" at bounding box center [216, 99] width 35 height 24
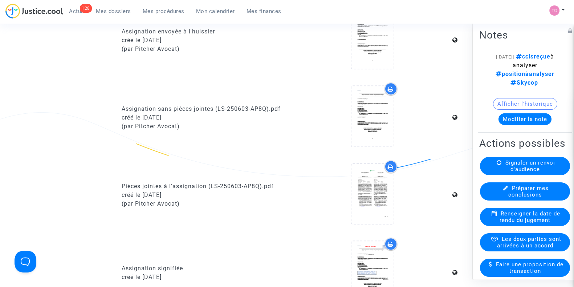
scroll to position [412, 0]
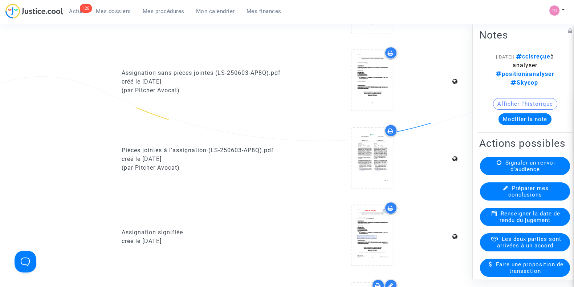
click at [394, 131] on div at bounding box center [390, 130] width 13 height 13
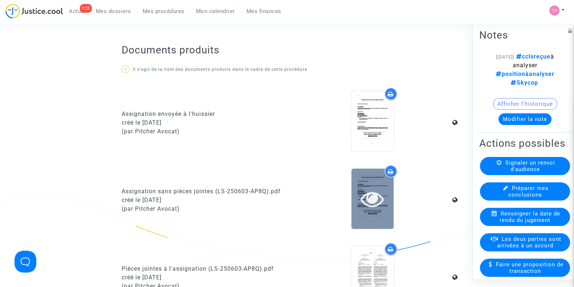
scroll to position [478, 0]
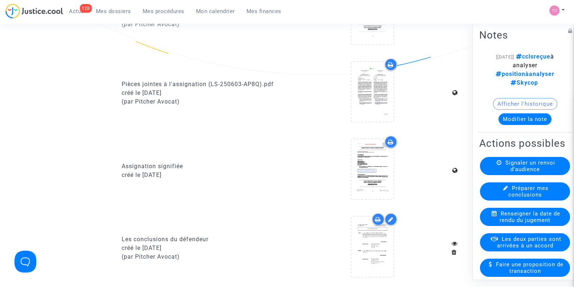
click at [375, 216] on icon at bounding box center [378, 219] width 6 height 6
click at [388, 140] on icon at bounding box center [391, 142] width 6 height 6
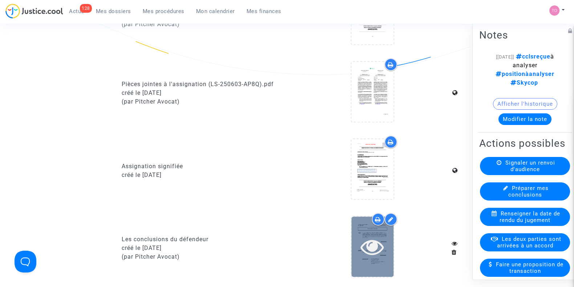
click at [383, 240] on icon at bounding box center [372, 246] width 24 height 23
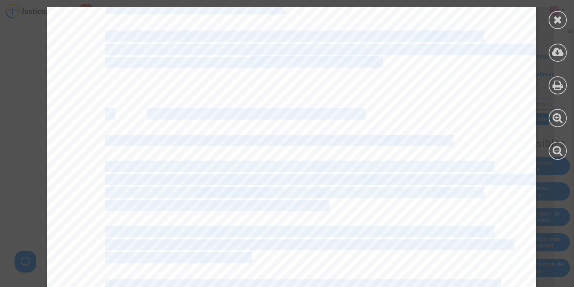
scroll to position [1035, 0]
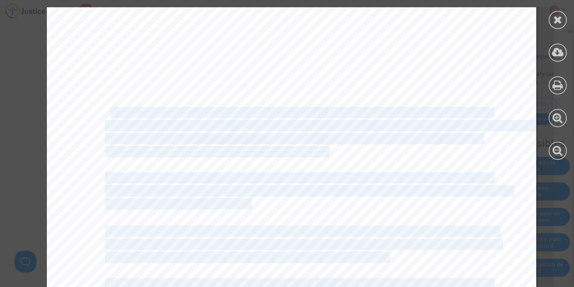
drag, startPoint x: 387, startPoint y: 175, endPoint x: 102, endPoint y: 108, distance: 292.9
copy div "l i 0 do 5 sita 4116, Consec Adipi ELITSEDD eiusmo tempori ut labore et d’magna…"
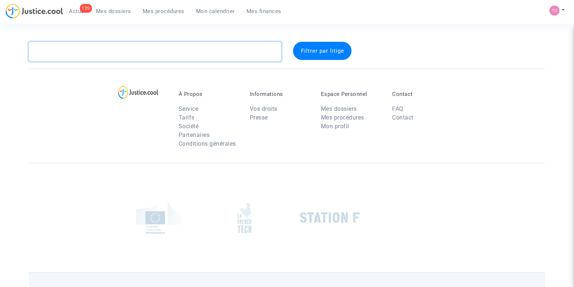
click at [63, 54] on textarea at bounding box center [155, 52] width 253 height 20
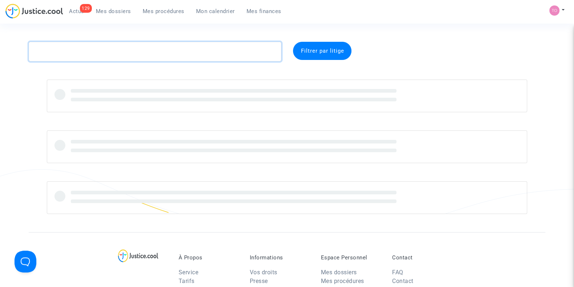
paste textarea "LACROZE"
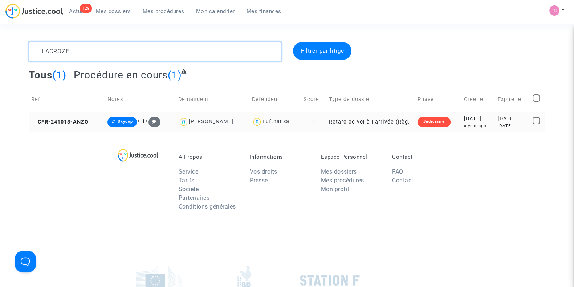
type textarea "LACROZE"
click at [468, 127] on div "a year ago" at bounding box center [478, 126] width 29 height 6
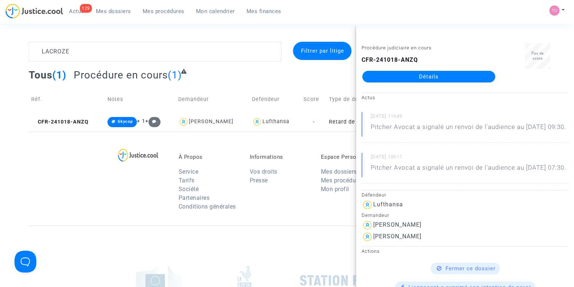
drag, startPoint x: 418, startPoint y: 82, endPoint x: 397, endPoint y: 81, distance: 20.8
click at [397, 81] on link "Détails" at bounding box center [428, 77] width 133 height 12
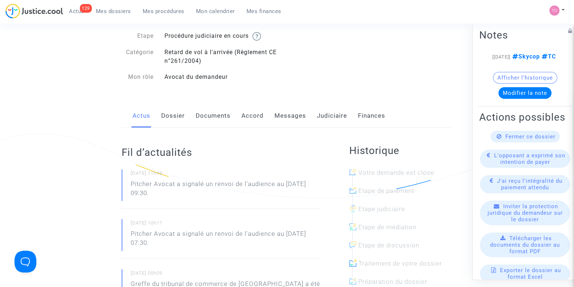
scroll to position [58, 0]
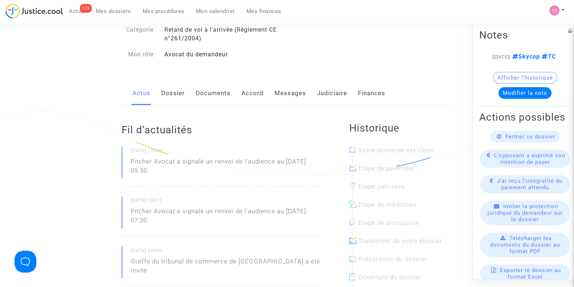
click at [336, 97] on link "Judiciaire" at bounding box center [332, 93] width 30 height 24
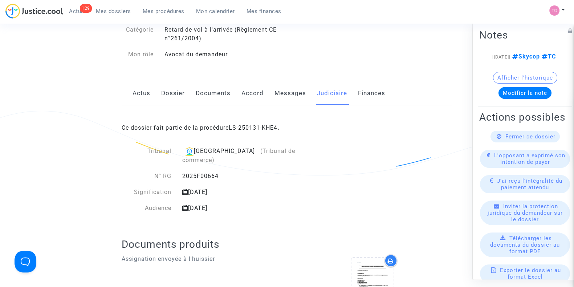
click at [175, 97] on link "Dossier" at bounding box center [173, 93] width 24 height 24
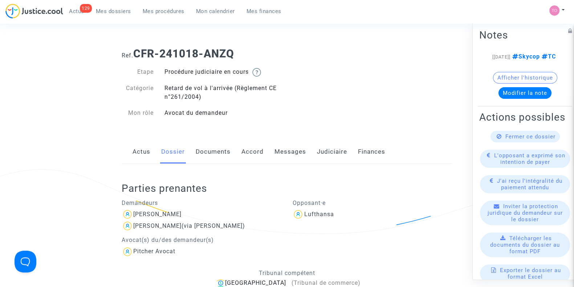
click at [204, 147] on link "Documents" at bounding box center [213, 152] width 35 height 24
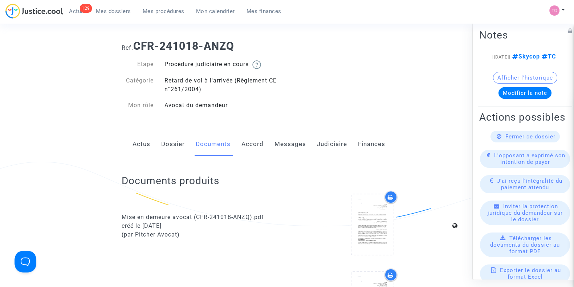
scroll to position [7, 0]
click at [243, 144] on link "Accord" at bounding box center [252, 144] width 22 height 24
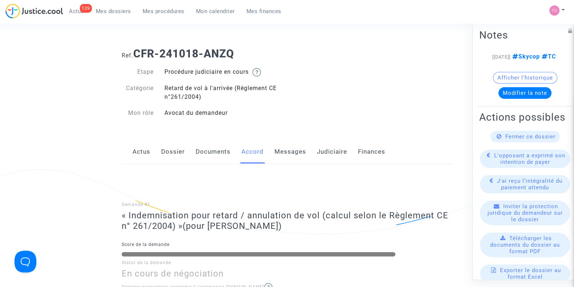
click at [193, 153] on div "Actus Dossier Documents Accord Messages Judiciaire Finances" at bounding box center [287, 152] width 331 height 24
click at [202, 151] on link "Documents" at bounding box center [213, 152] width 35 height 24
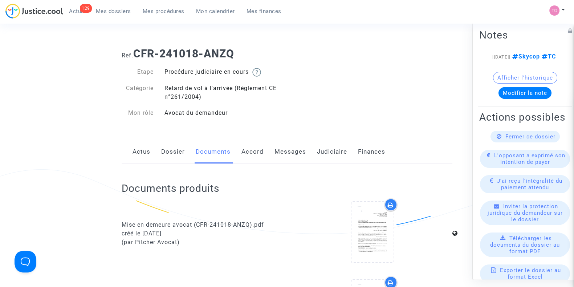
click at [151, 152] on div "Actus Dossier Documents Accord Messages Judiciaire Finances" at bounding box center [287, 152] width 331 height 24
click at [164, 152] on link "Dossier" at bounding box center [173, 152] width 24 height 24
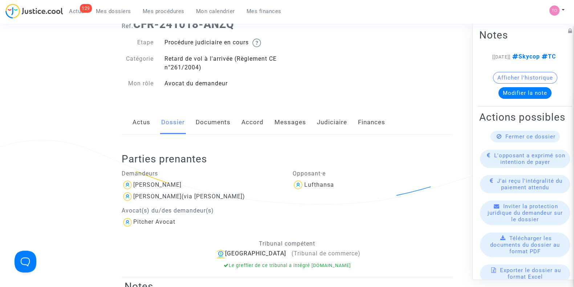
scroll to position [30, 0]
click at [288, 121] on link "Messages" at bounding box center [290, 122] width 32 height 24
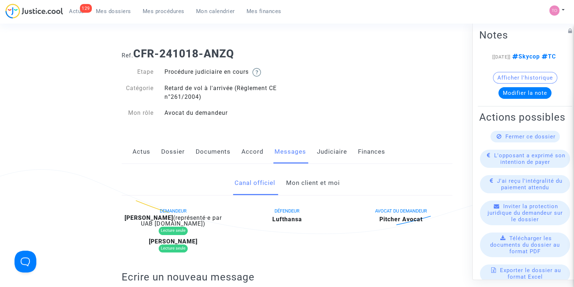
click at [327, 152] on link "Judiciaire" at bounding box center [332, 152] width 30 height 24
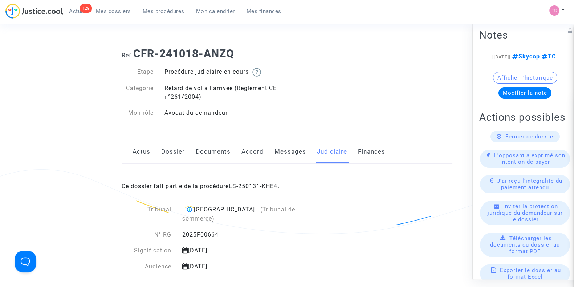
click at [169, 153] on link "Dossier" at bounding box center [173, 152] width 24 height 24
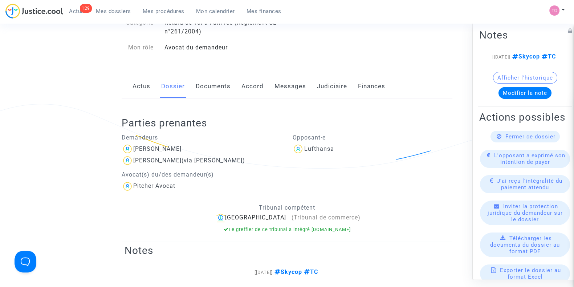
scroll to position [65, 0]
click at [333, 86] on link "Judiciaire" at bounding box center [332, 87] width 30 height 24
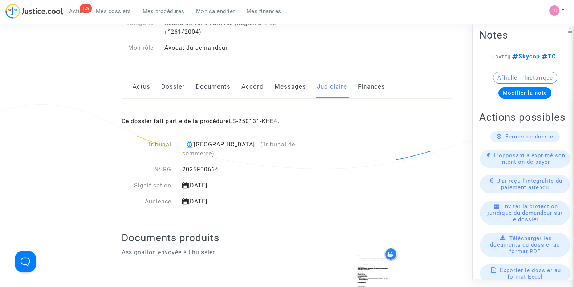
click at [286, 92] on link "Messages" at bounding box center [290, 87] width 32 height 24
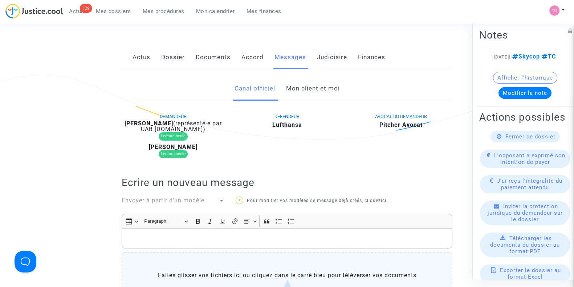
scroll to position [95, 0]
click at [307, 89] on link "Mon client et moi" at bounding box center [313, 88] width 54 height 24
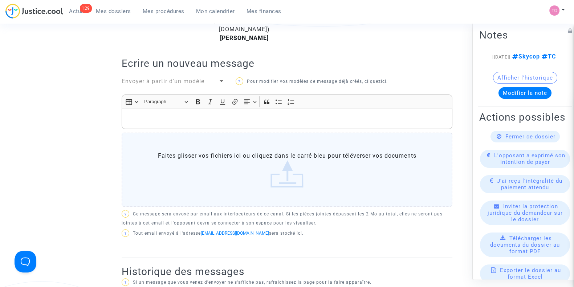
scroll to position [201, 0]
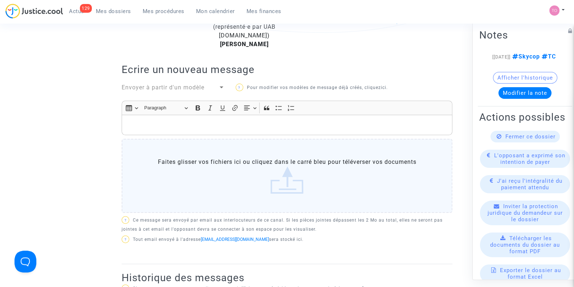
click at [135, 120] on p "Rich Text Editor, main" at bounding box center [287, 124] width 323 height 9
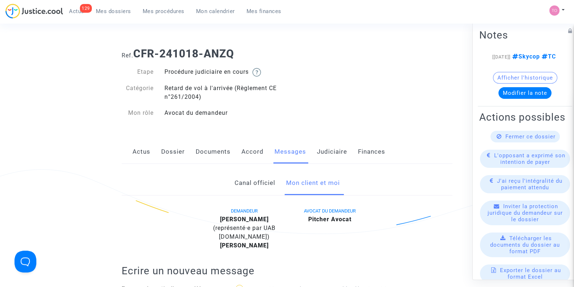
scroll to position [203, 0]
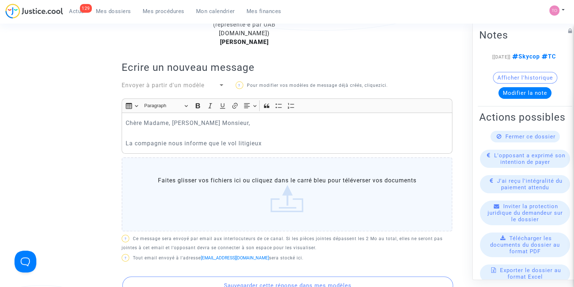
click at [270, 141] on p "La compagnie nous informe que le vol litigieux" at bounding box center [287, 143] width 323 height 9
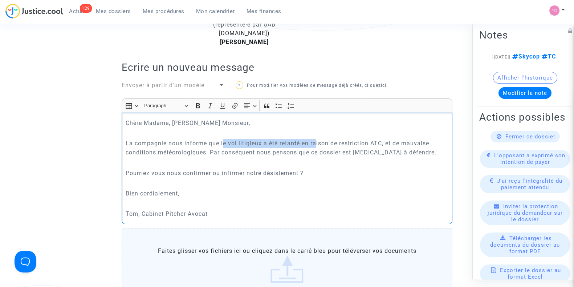
drag, startPoint x: 223, startPoint y: 147, endPoint x: 317, endPoint y: 139, distance: 94.6
click at [317, 139] on p "La compagnie nous informe que le vol litigieux a été retardé en raison de restr…" at bounding box center [287, 148] width 323 height 18
click at [331, 140] on p "La compagnie nous informe que le vol litigieux a été retardé en raison de restr…" at bounding box center [287, 148] width 323 height 18
click at [368, 141] on p "La compagnie nous informe que le vol litigieux a été retardé en raison de restr…" at bounding box center [287, 148] width 323 height 18
click at [368, 143] on p "La compagnie nous informe que le vol litigieux a été retardé en raison de restr…" at bounding box center [287, 148] width 323 height 18
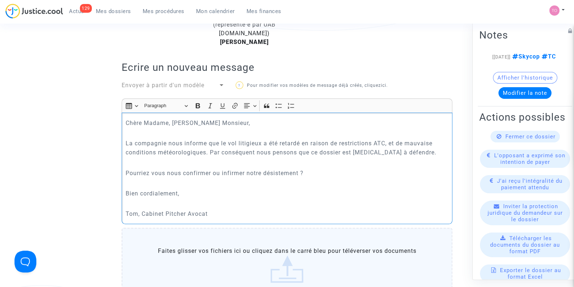
click at [437, 142] on p "La compagnie nous informe que le vol litigieux a été retardé en raison de restr…" at bounding box center [287, 148] width 323 height 18
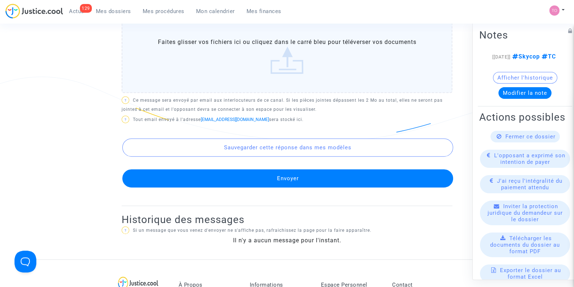
scroll to position [464, 0]
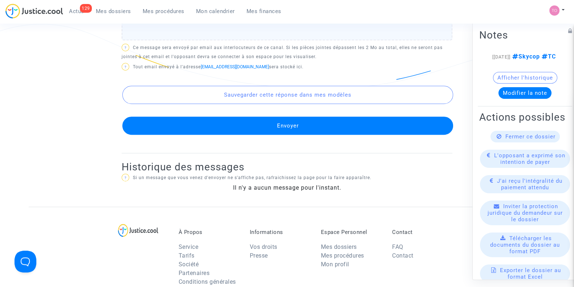
click at [261, 118] on button "Envoyer" at bounding box center [287, 125] width 331 height 18
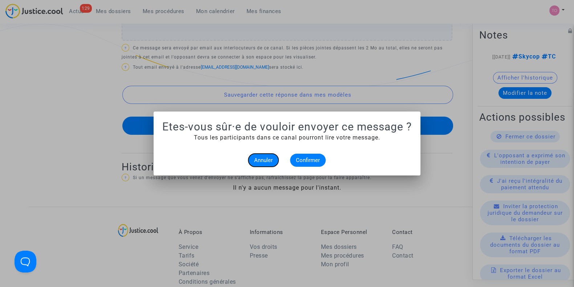
scroll to position [0, 0]
click at [307, 160] on span "Confirmer" at bounding box center [308, 160] width 24 height 7
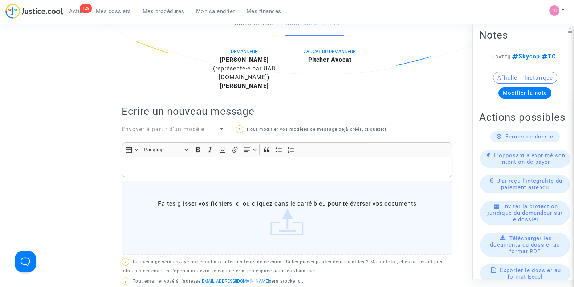
scroll to position [83, 0]
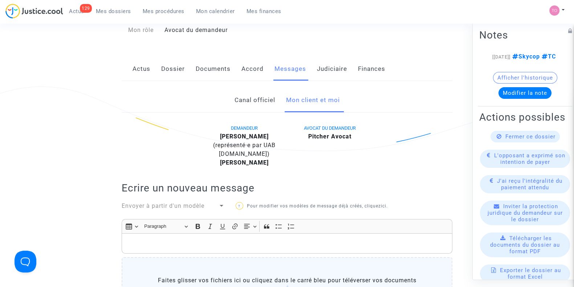
click at [173, 71] on link "Dossier" at bounding box center [173, 69] width 24 height 24
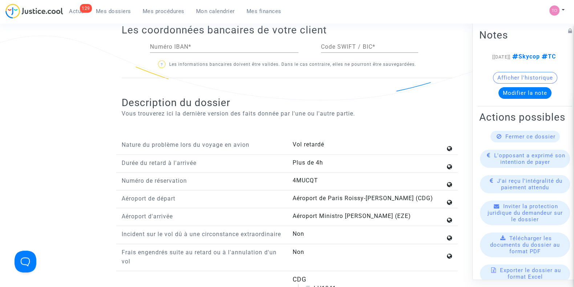
scroll to position [774, 0]
